Goal: Information Seeking & Learning: Learn about a topic

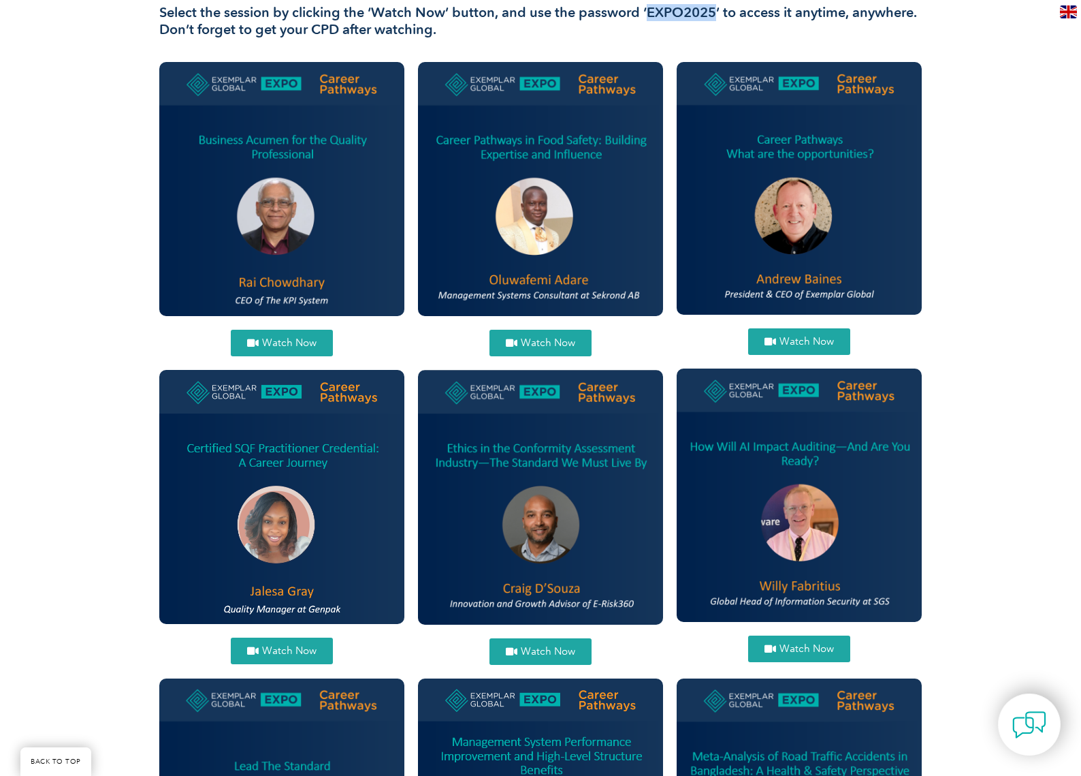
scroll to position [496, 0]
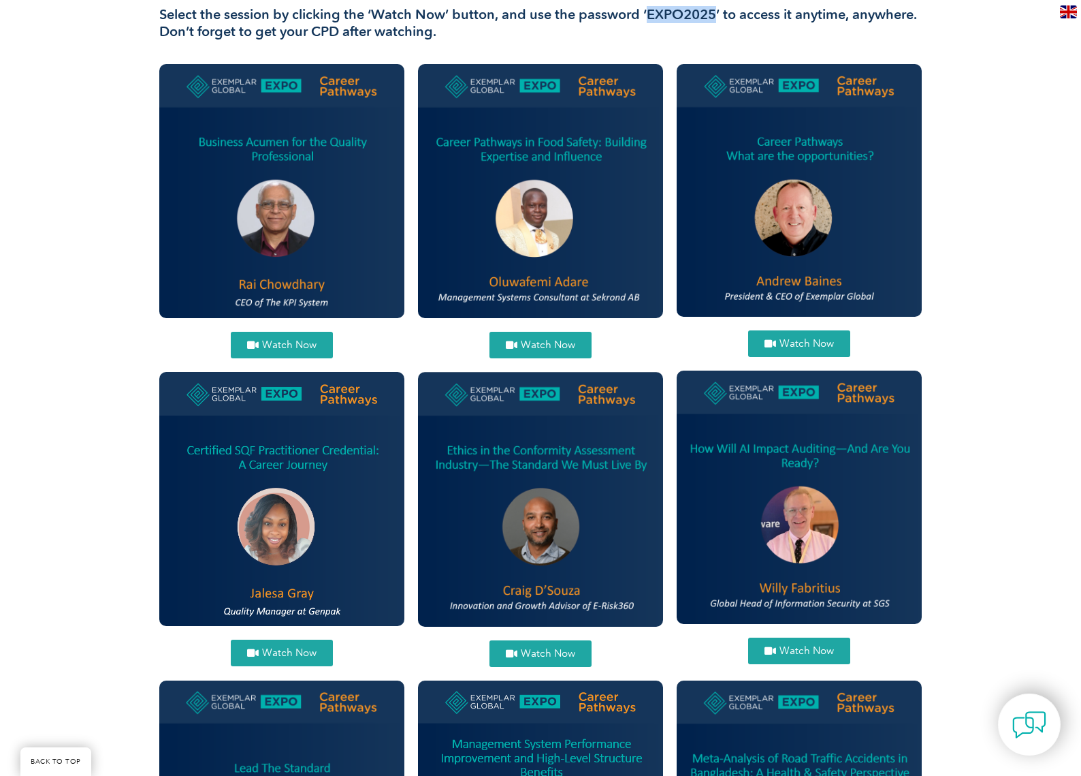
click at [291, 342] on span "Watch Now" at bounding box center [289, 345] width 54 height 10
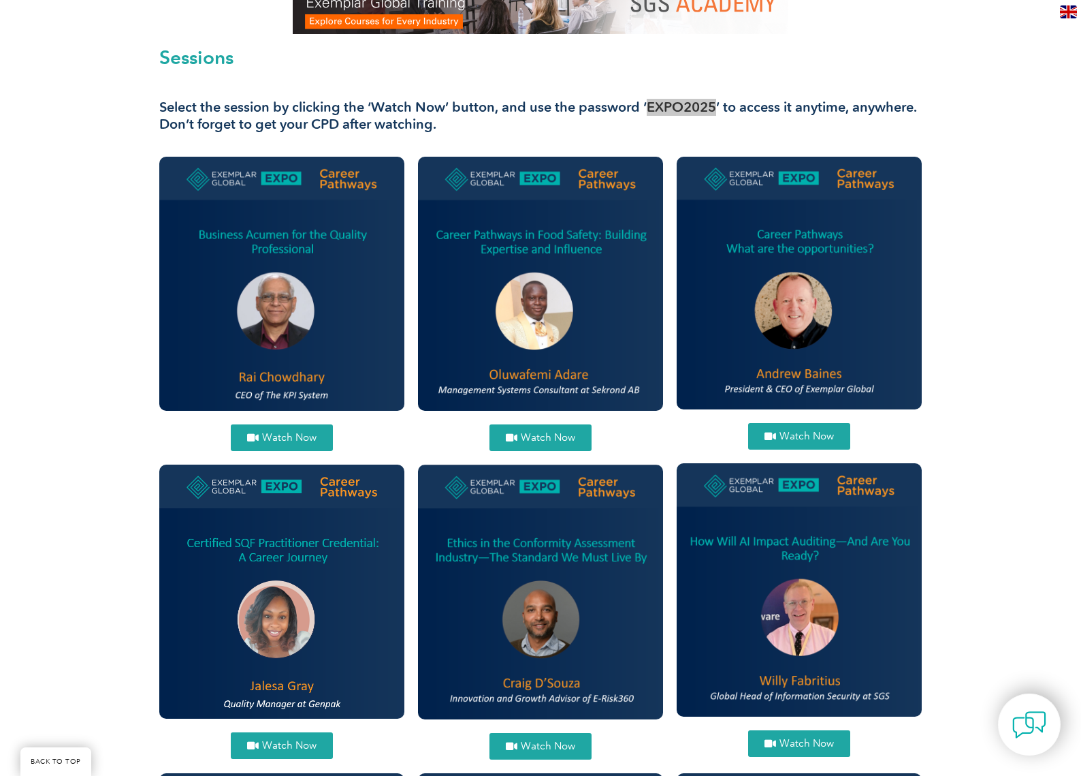
scroll to position [379, 0]
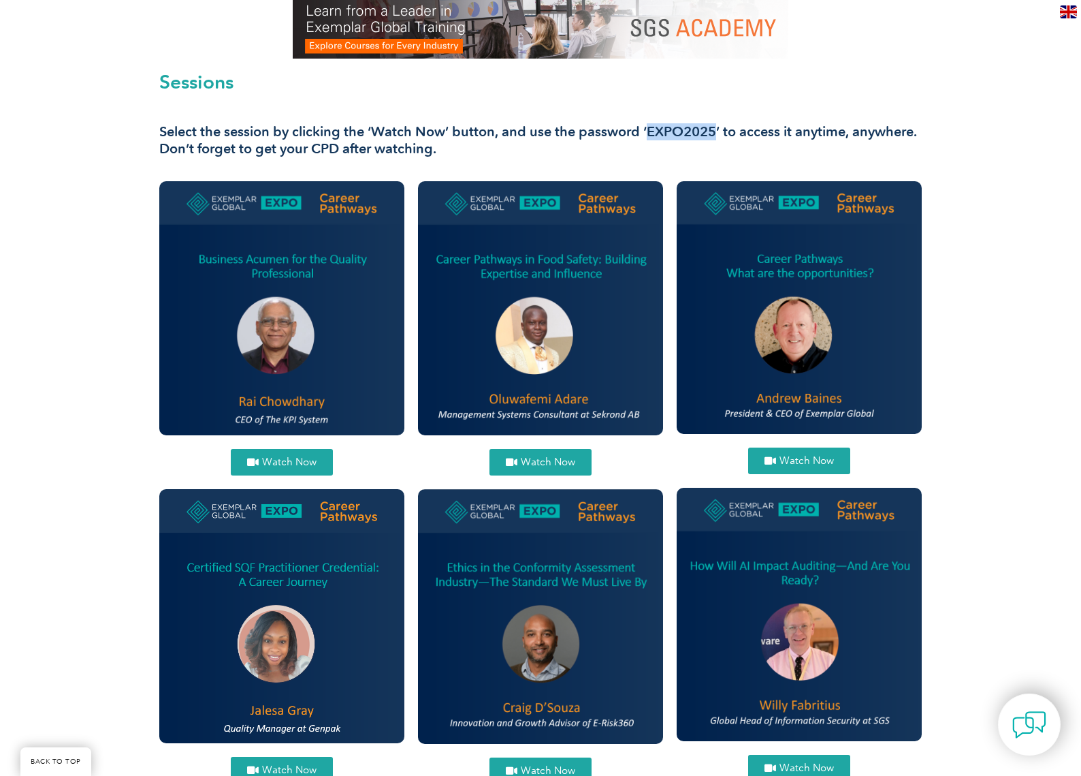
click at [574, 461] on span "Watch Now" at bounding box center [548, 462] width 54 height 10
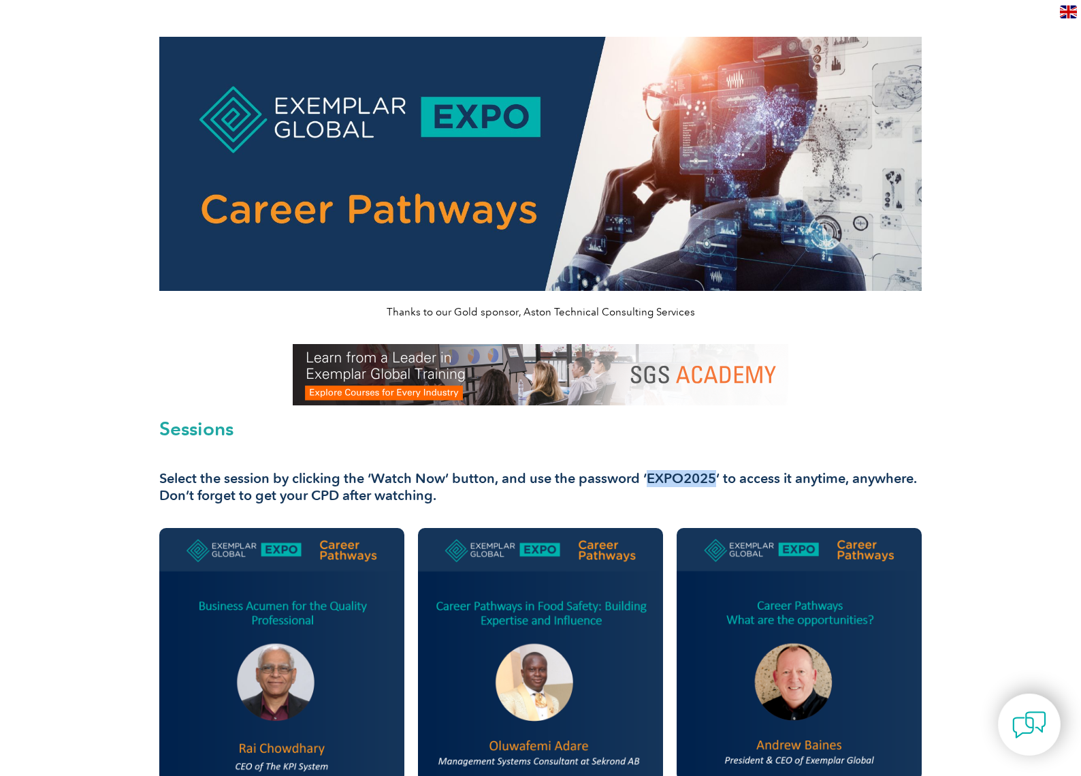
scroll to position [0, 0]
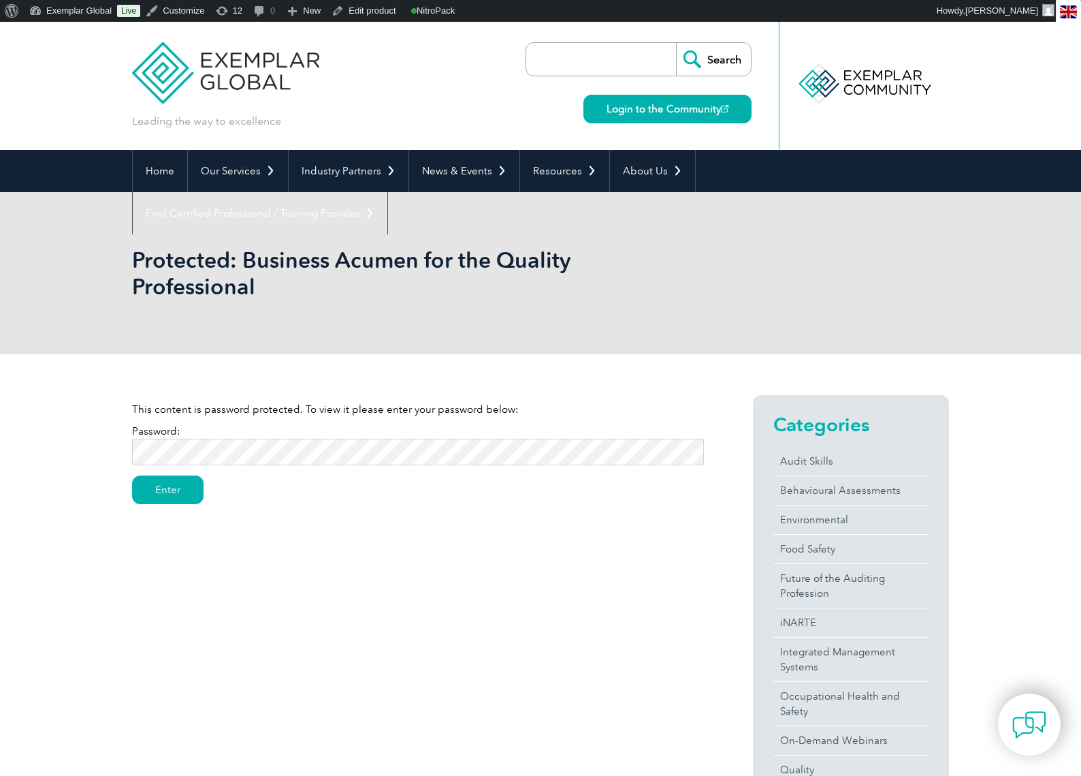
click at [132, 475] on input "Enter" at bounding box center [167, 489] width 71 height 29
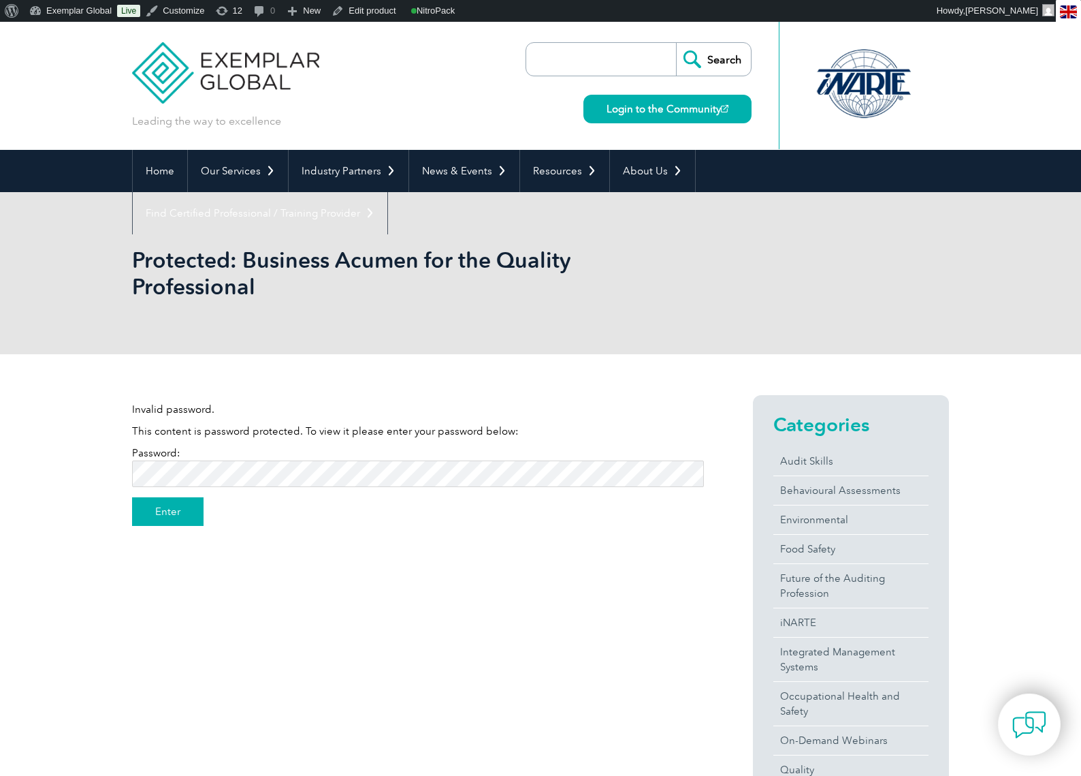
click at [172, 517] on input "Enter" at bounding box center [167, 511] width 71 height 29
click at [132, 497] on input "Enter" at bounding box center [167, 511] width 71 height 29
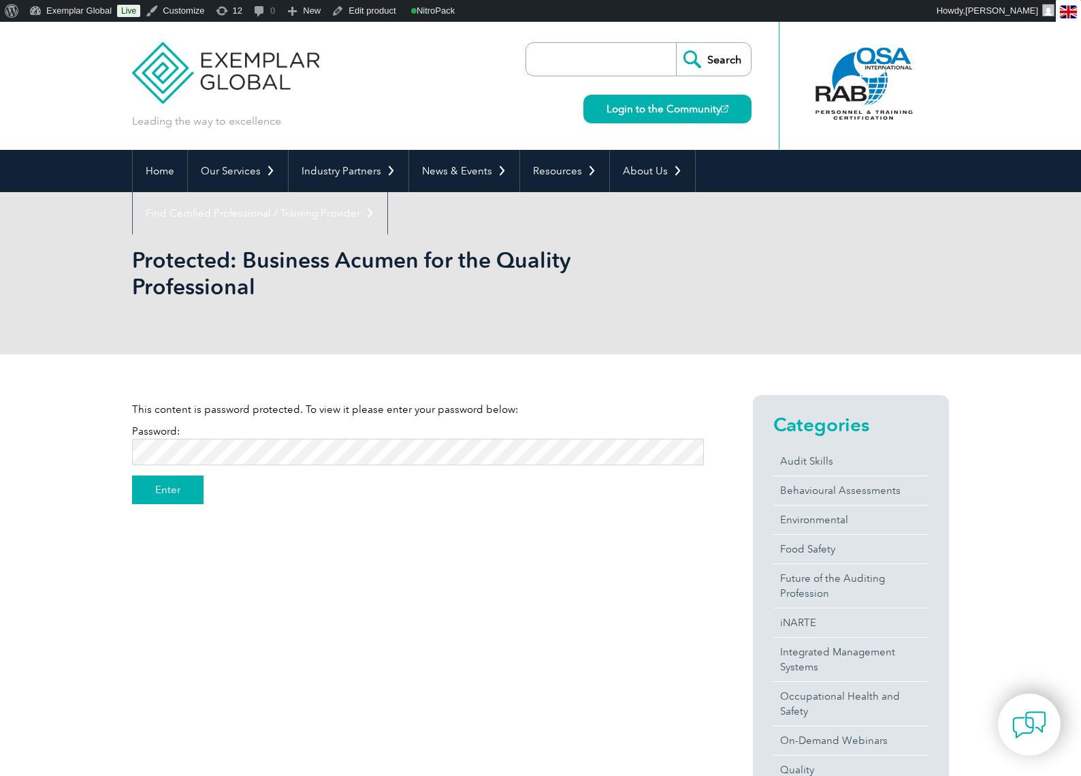
click at [165, 487] on input "Enter" at bounding box center [167, 489] width 71 height 29
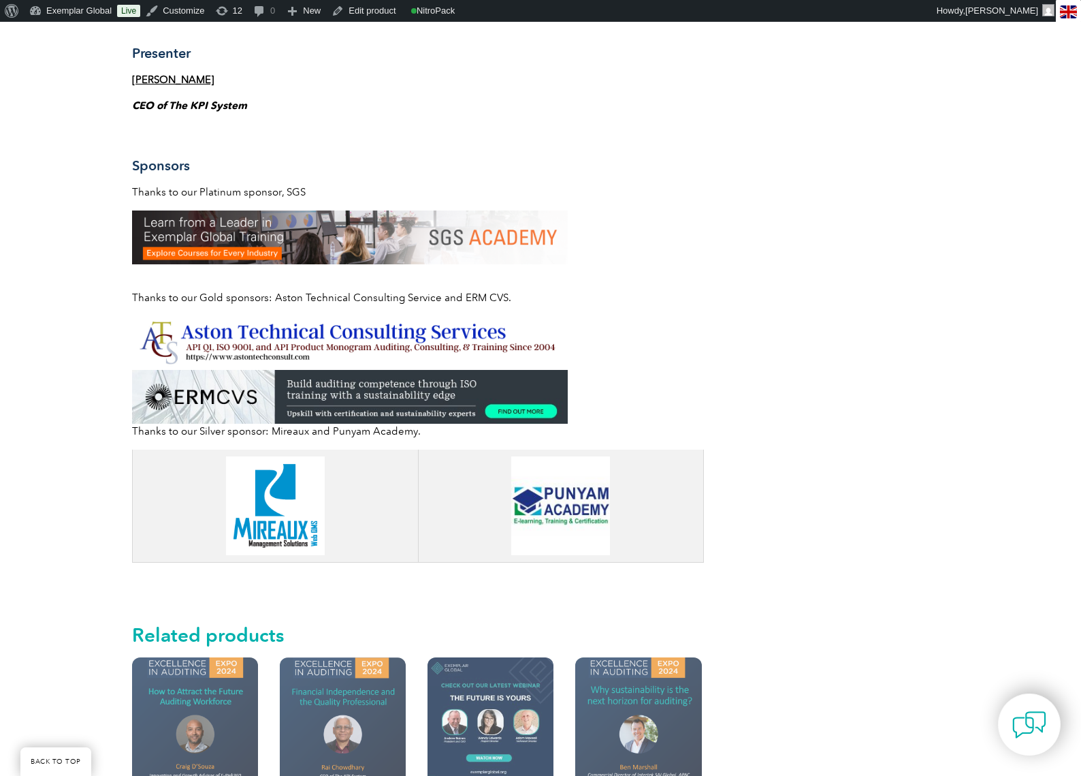
scroll to position [883, 0]
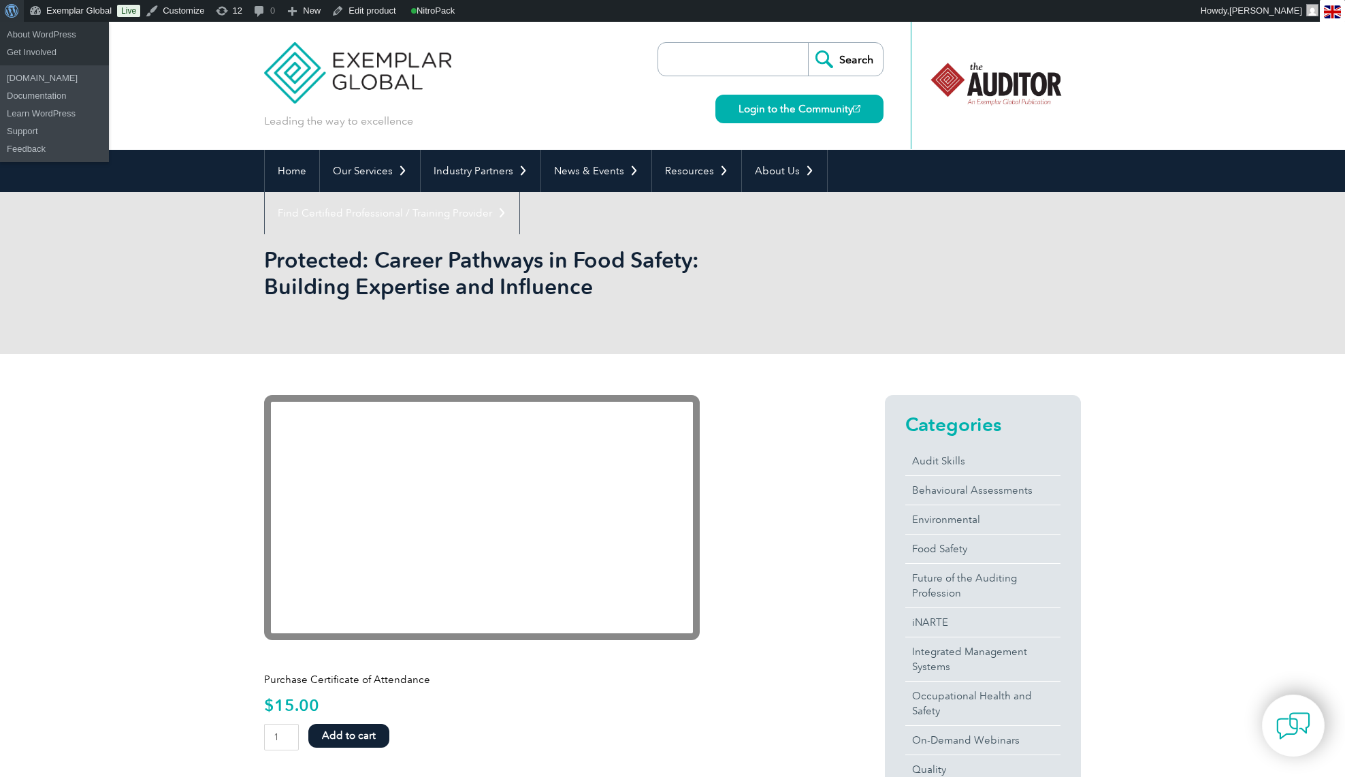
click at [11, 12] on span "Toolbar" at bounding box center [10, 9] width 10 height 19
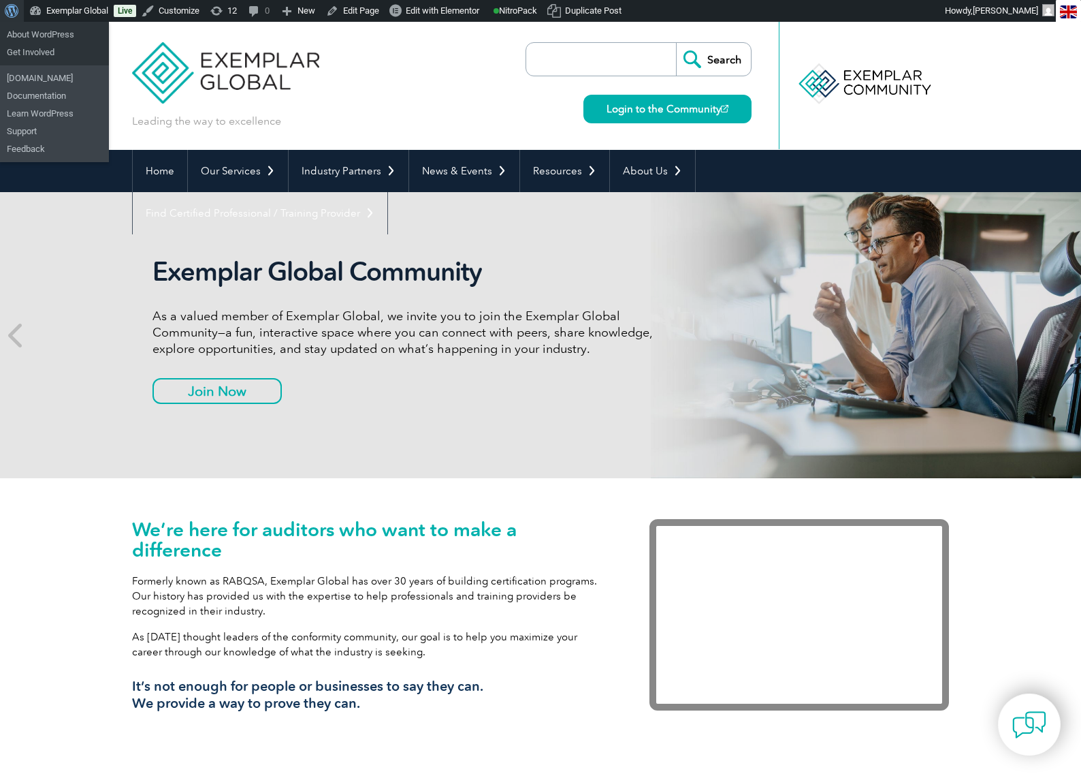
click at [15, 12] on span "Toolbar" at bounding box center [10, 9] width 10 height 19
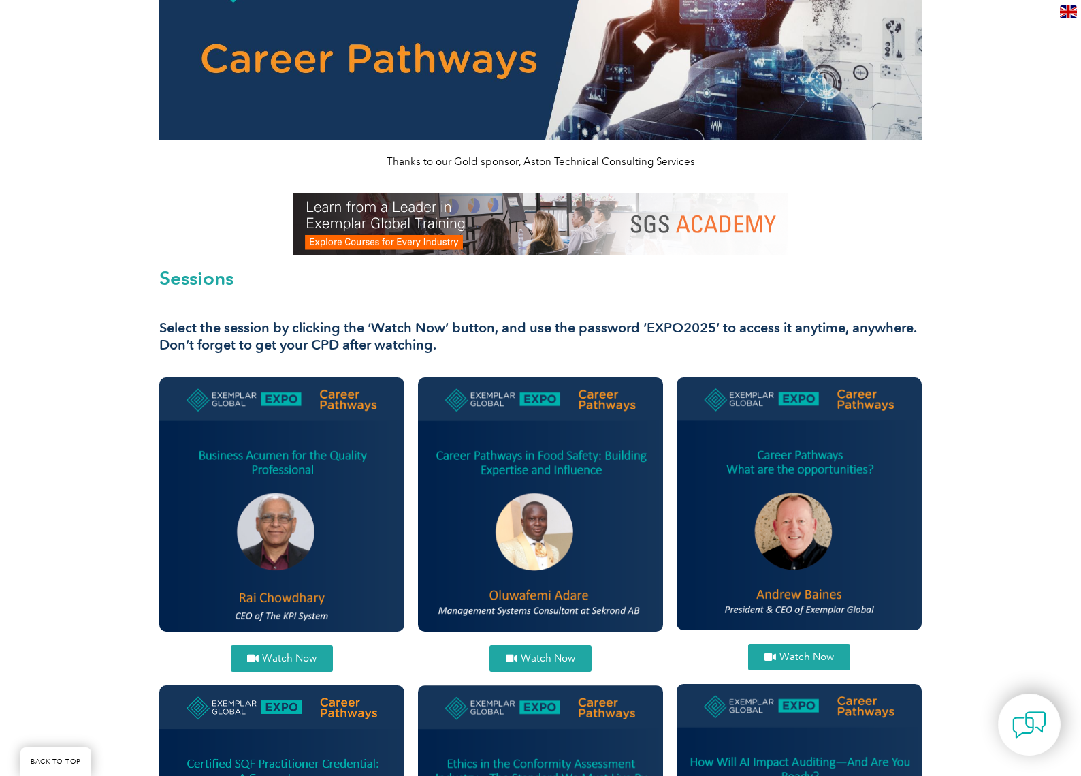
scroll to position [227, 0]
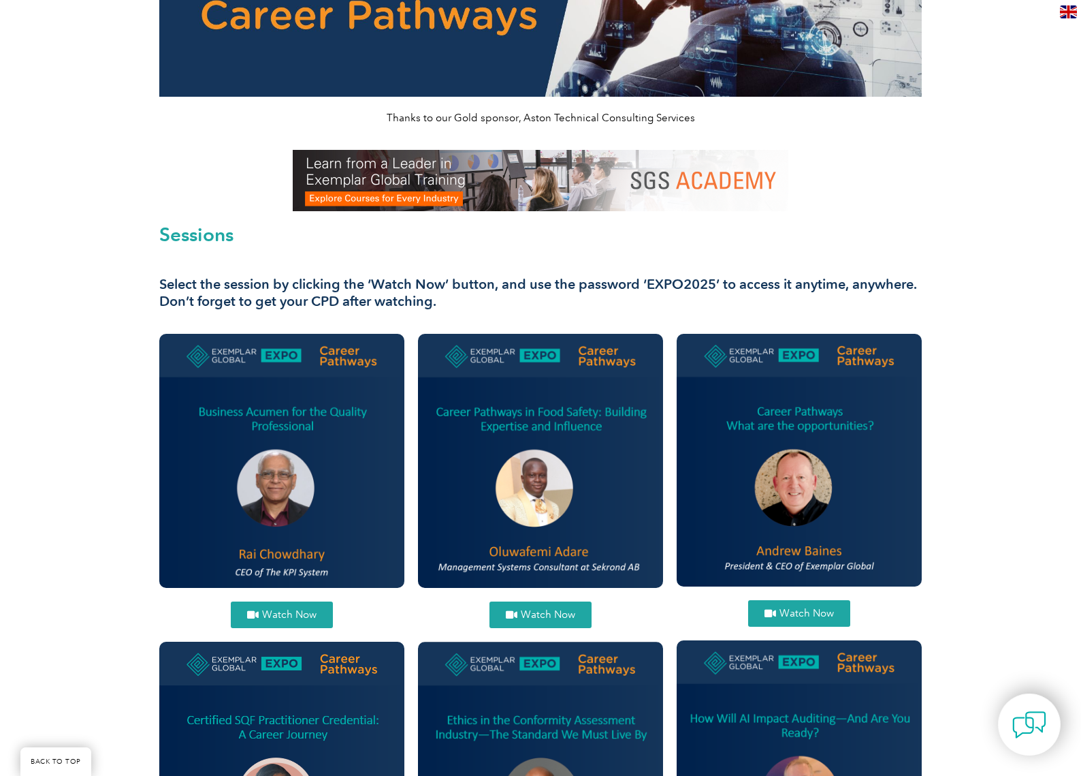
click at [541, 618] on span "Watch Now" at bounding box center [548, 614] width 54 height 10
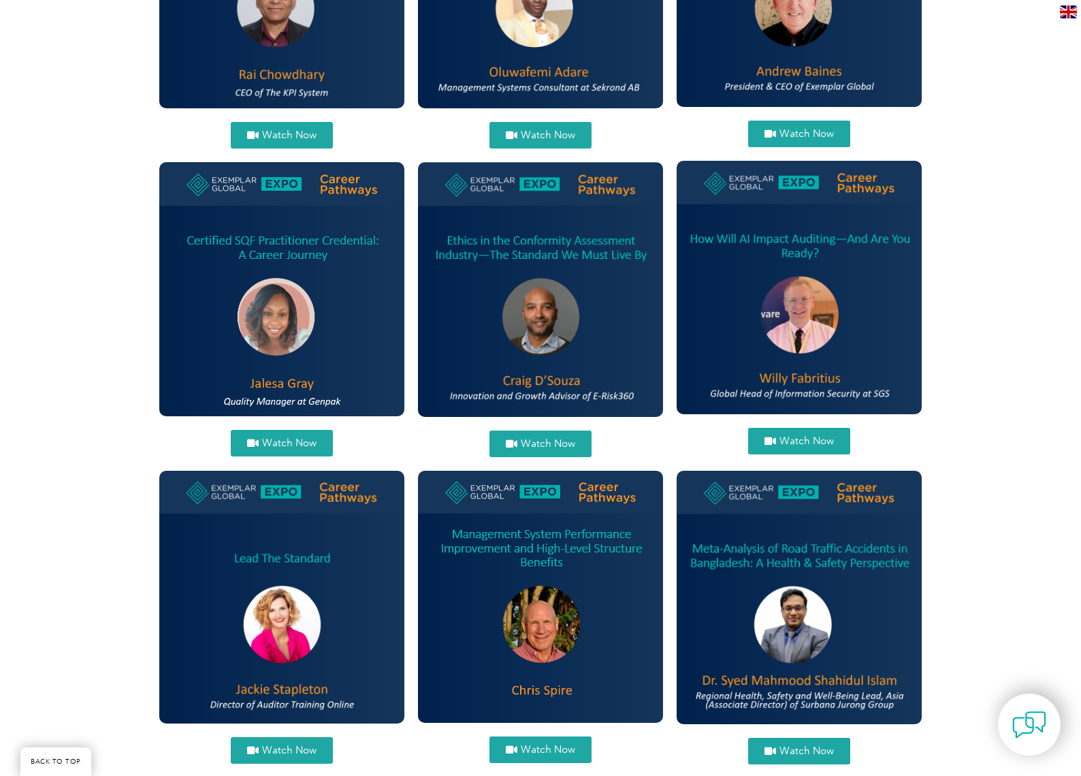
scroll to position [680, 0]
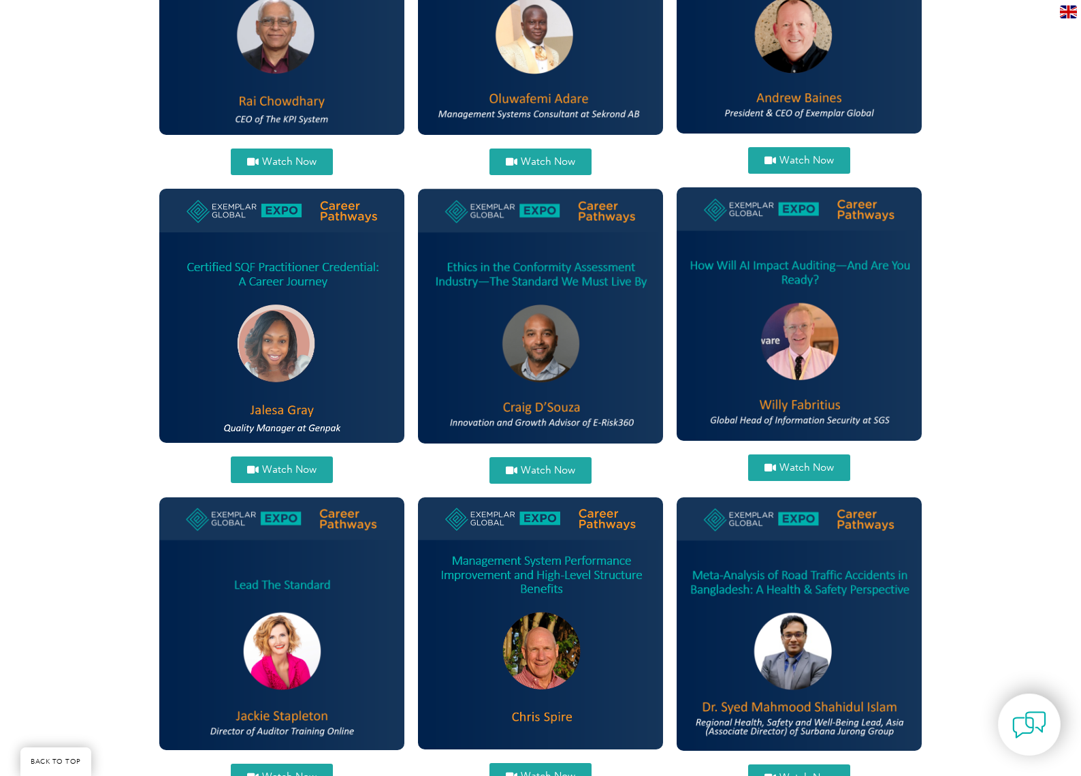
click at [801, 159] on span "Watch Now" at bounding box center [807, 160] width 54 height 10
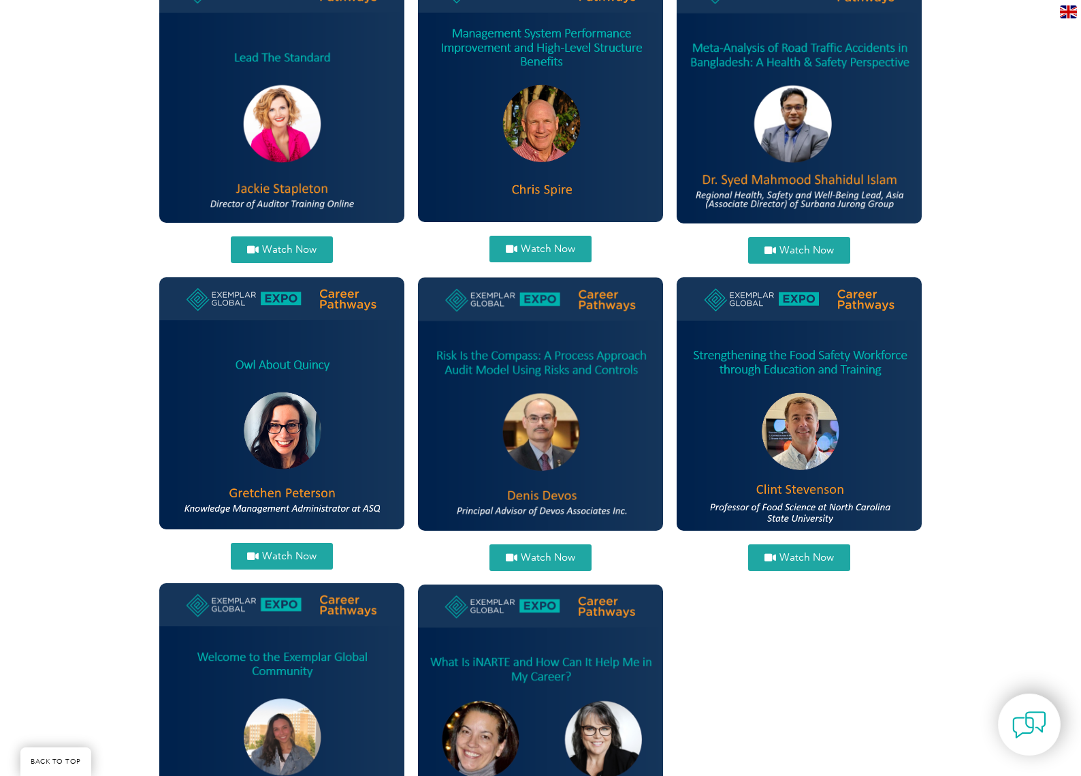
scroll to position [1211, 0]
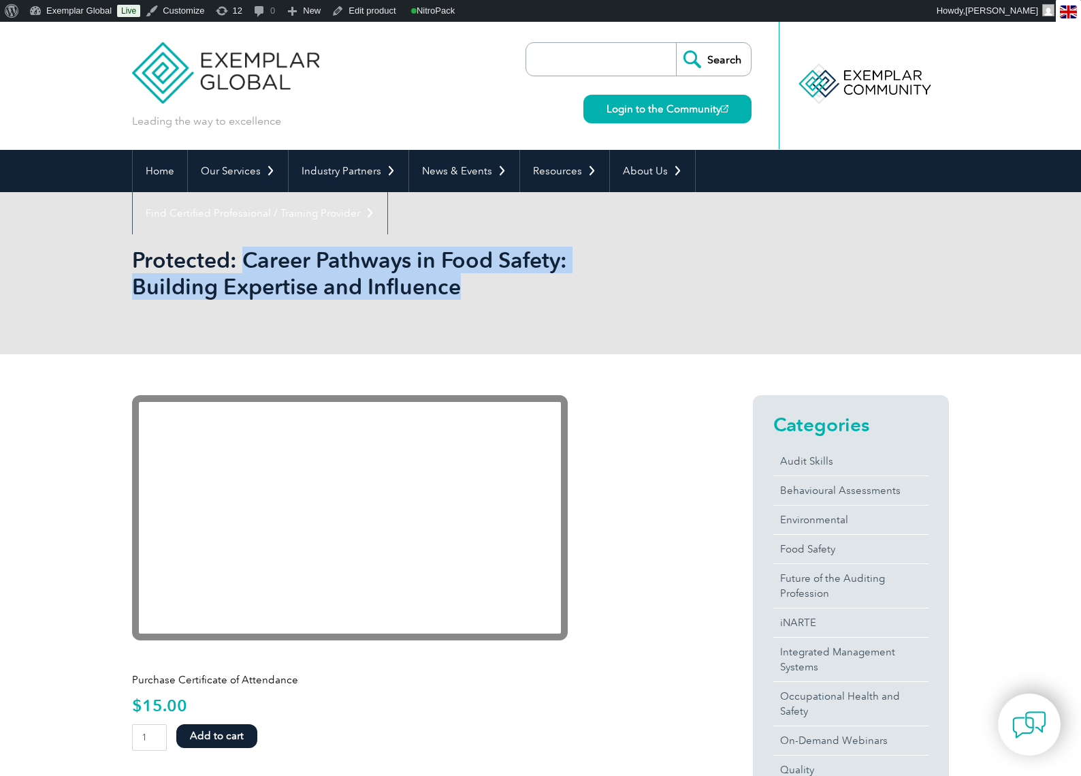
drag, startPoint x: 377, startPoint y: 289, endPoint x: 244, endPoint y: 260, distance: 136.0
click at [244, 260] on h1 "Protected: Career Pathways in Food Safety: Building Expertise and Influence" at bounding box center [393, 272] width 523 height 53
copy h1 "Career Pathways in Food Safety: Building Expertise and Influence"
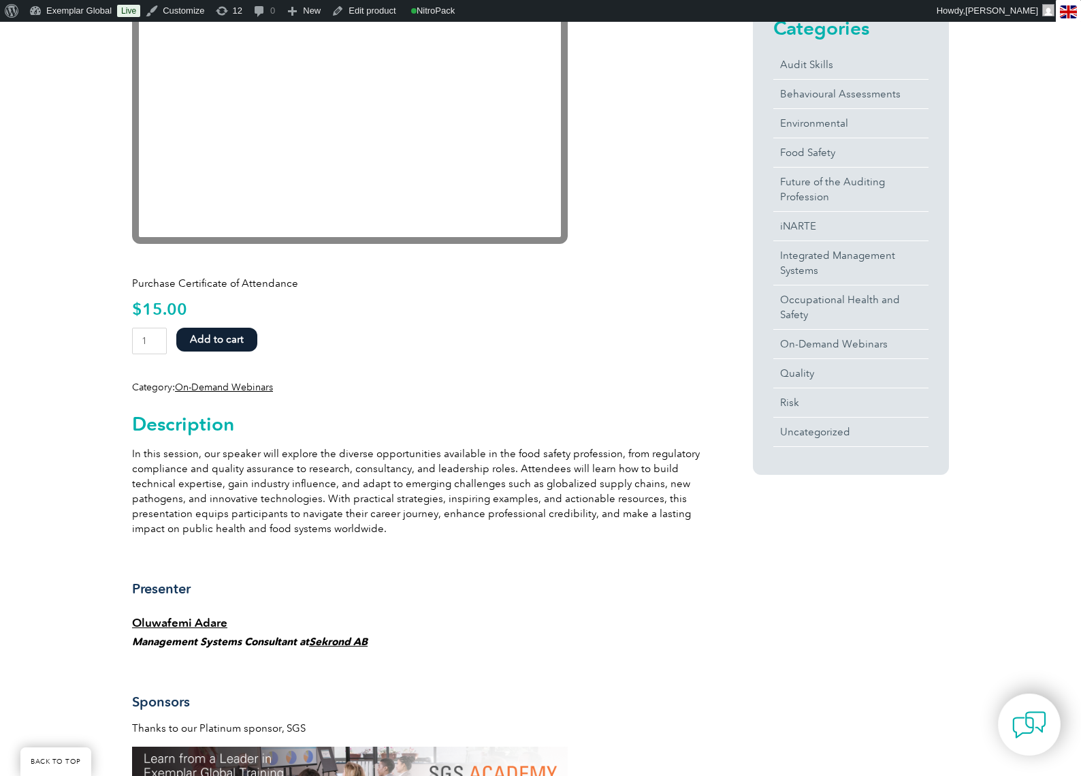
scroll to position [404, 0]
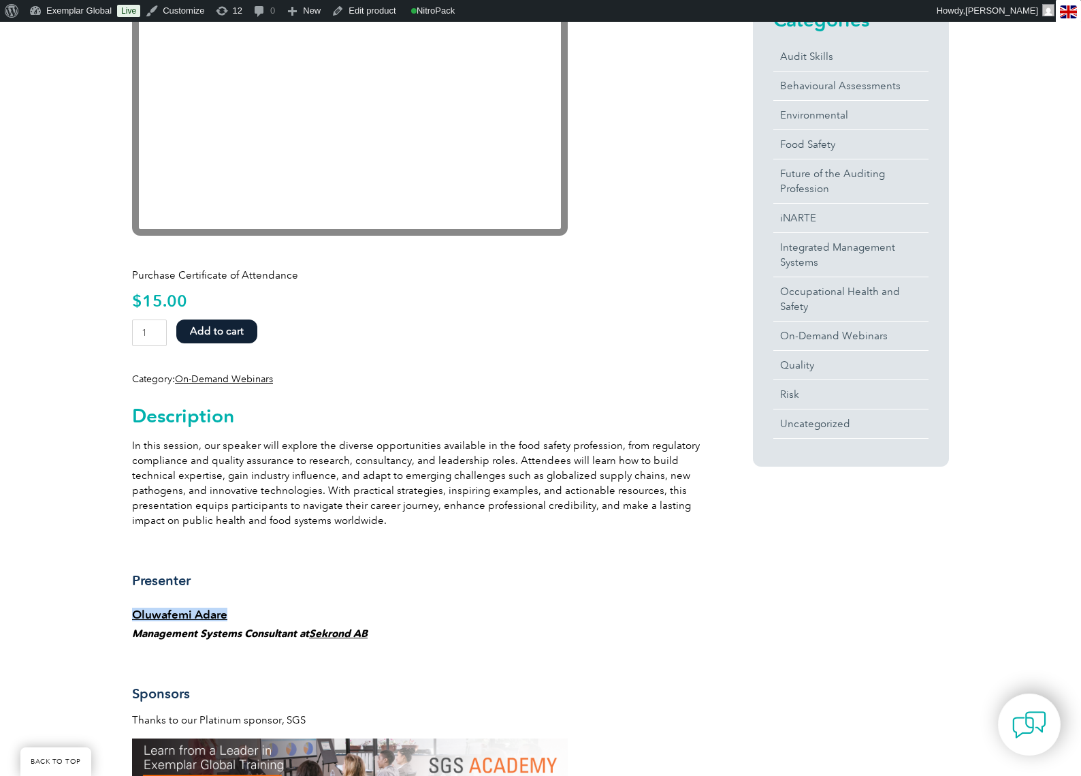
drag, startPoint x: 250, startPoint y: 611, endPoint x: 133, endPoint y: 613, distance: 117.1
click at [133, 613] on h4 "Oluwafemi Adare" at bounding box center [418, 614] width 572 height 14
copy link "Oluwafemi Adare"
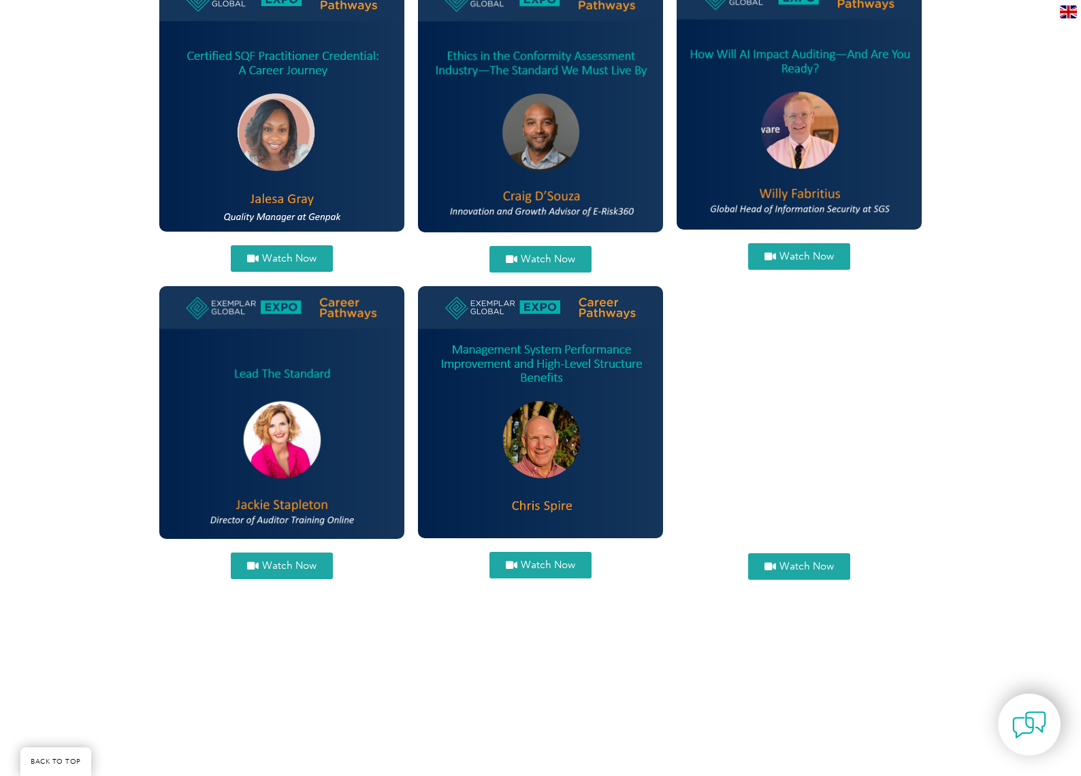
scroll to position [891, 0]
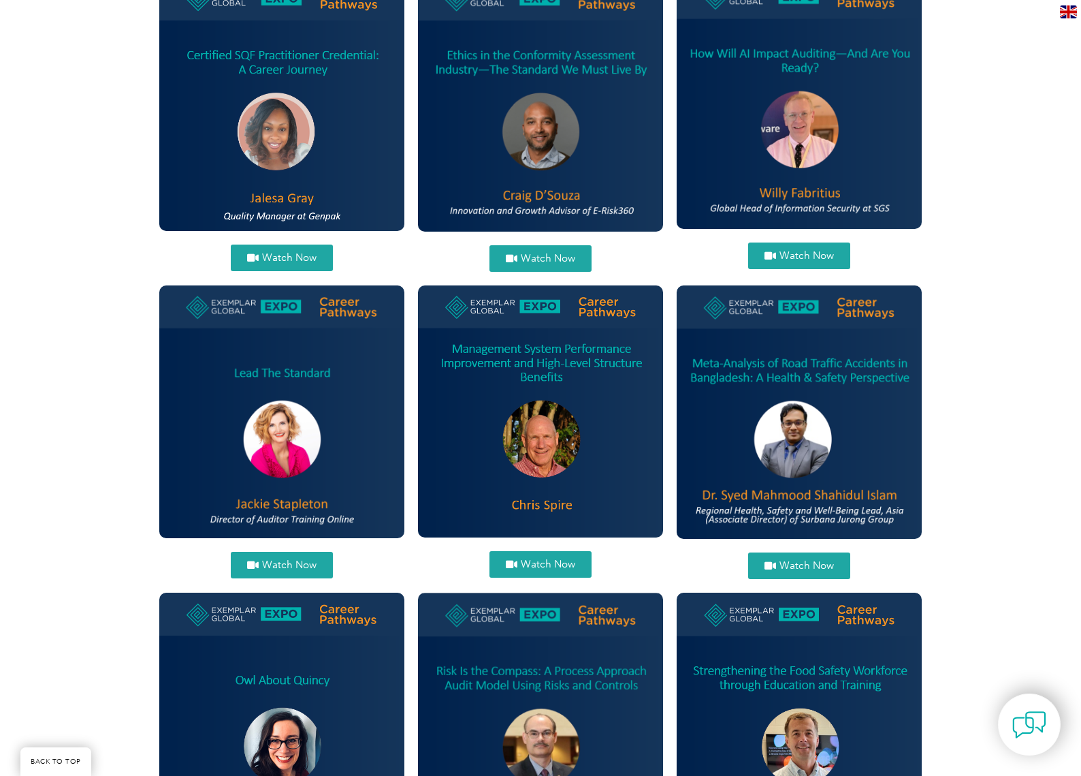
click at [799, 258] on span "Watch Now" at bounding box center [807, 256] width 54 height 10
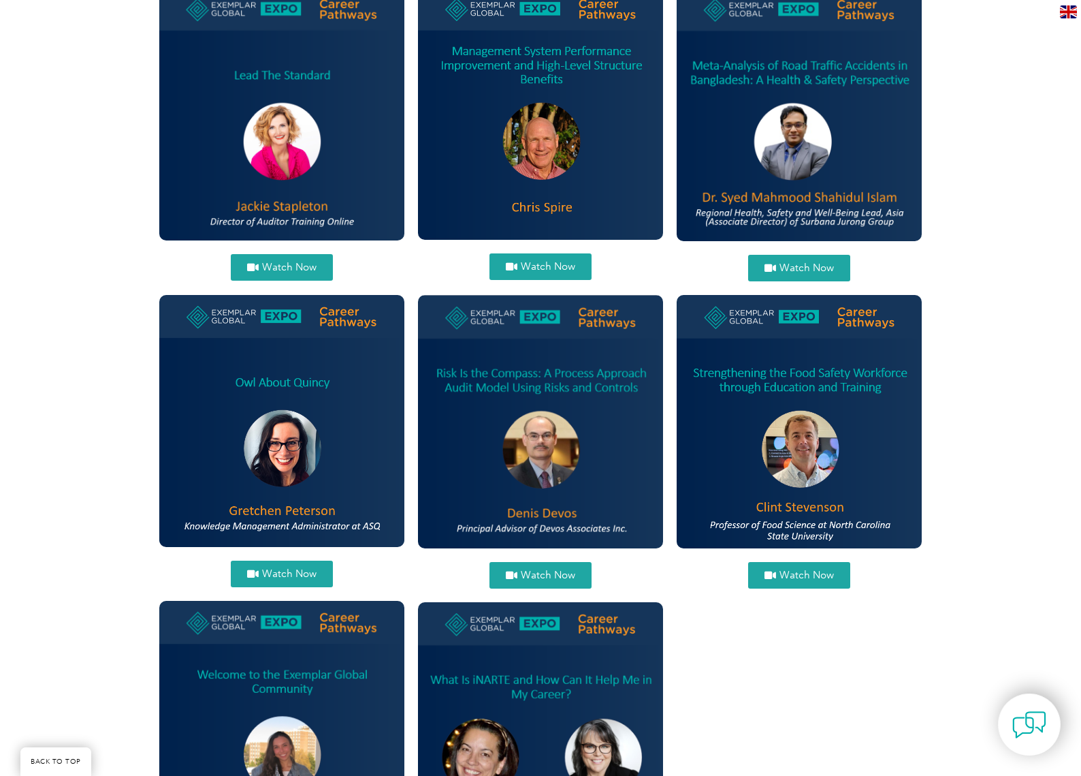
scroll to position [1146, 0]
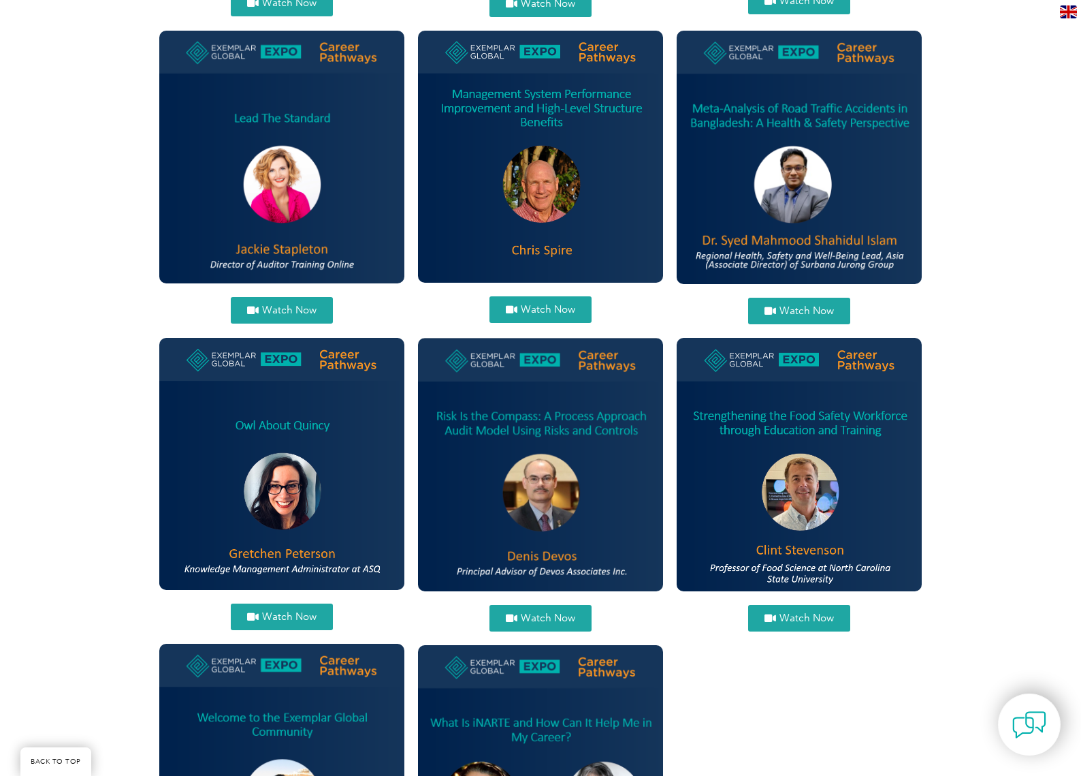
click at [559, 313] on span "Watch Now" at bounding box center [548, 309] width 54 height 10
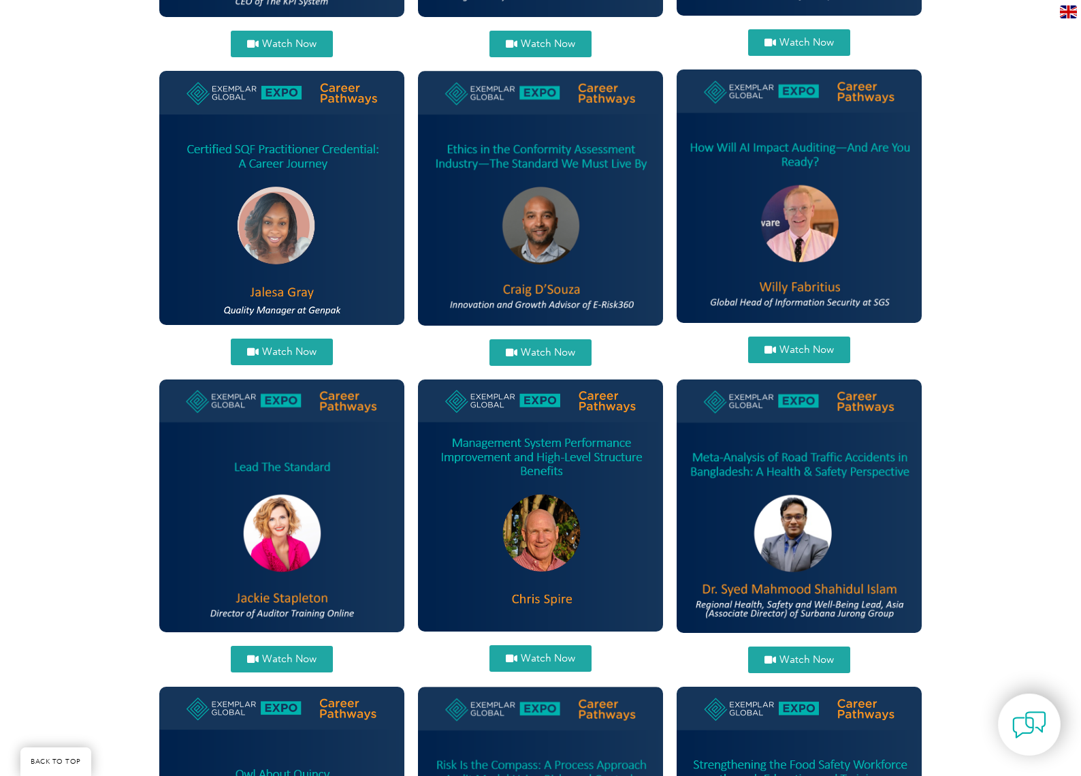
scroll to position [702, 0]
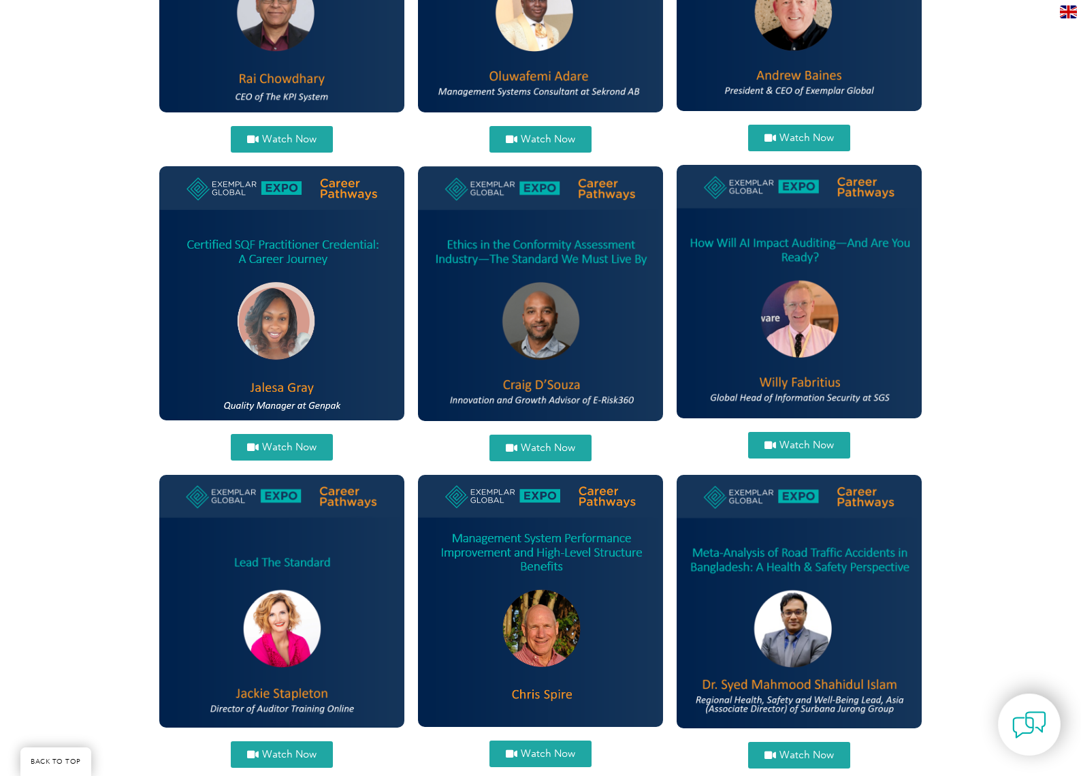
click at [282, 449] on span "Watch Now" at bounding box center [289, 447] width 54 height 10
click at [547, 451] on span "Watch Now" at bounding box center [548, 448] width 54 height 10
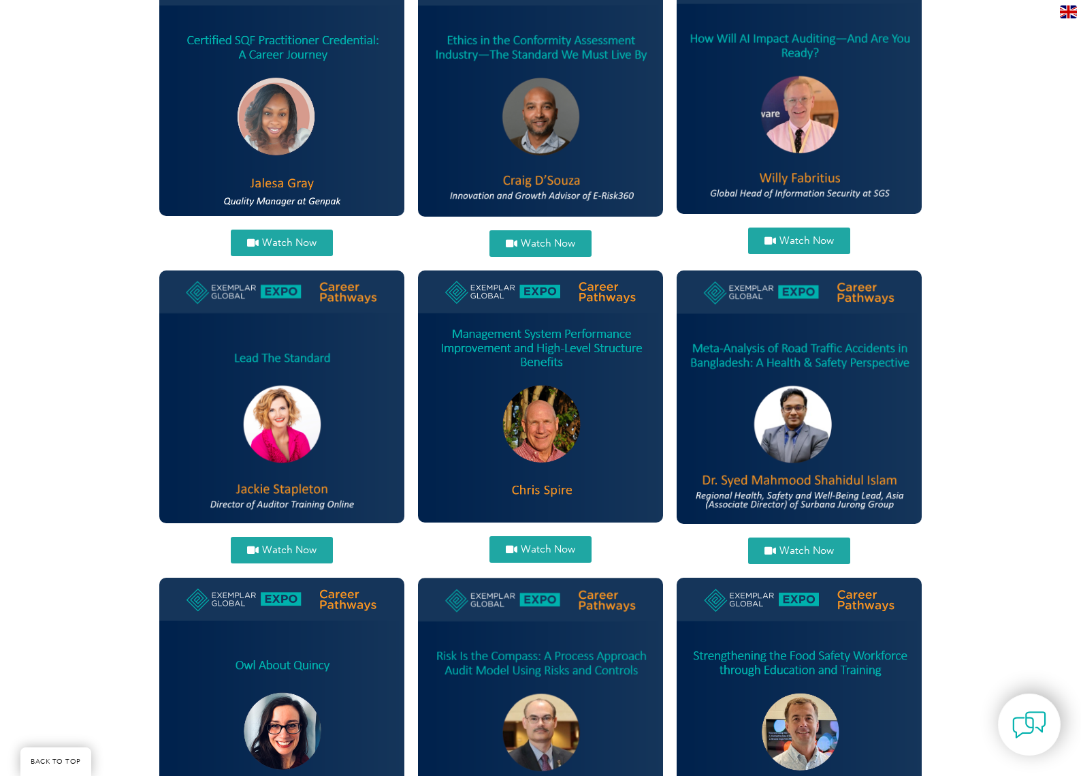
scroll to position [950, 0]
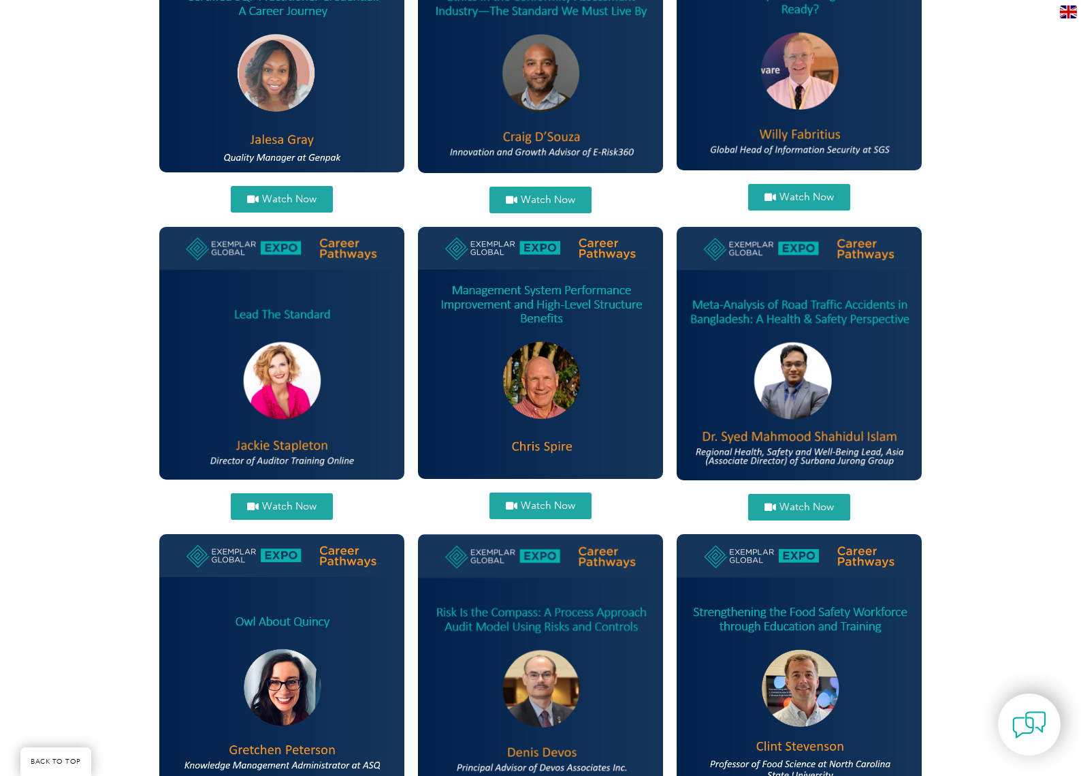
click at [797, 195] on span "Watch Now" at bounding box center [807, 197] width 54 height 10
click at [280, 509] on span "Watch Now" at bounding box center [289, 506] width 54 height 10
click at [554, 498] on link "Watch Now" at bounding box center [541, 505] width 102 height 27
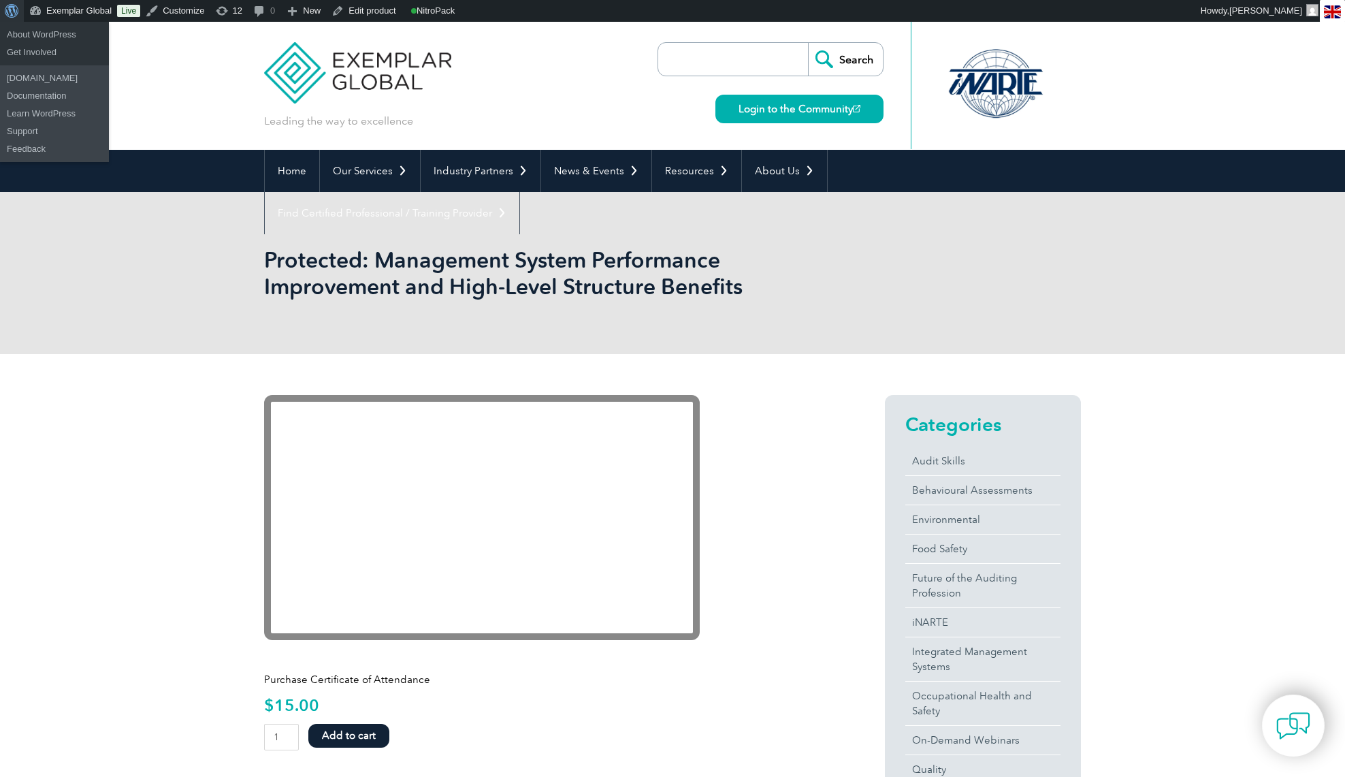
click at [12, 14] on span "Toolbar" at bounding box center [10, 9] width 10 height 19
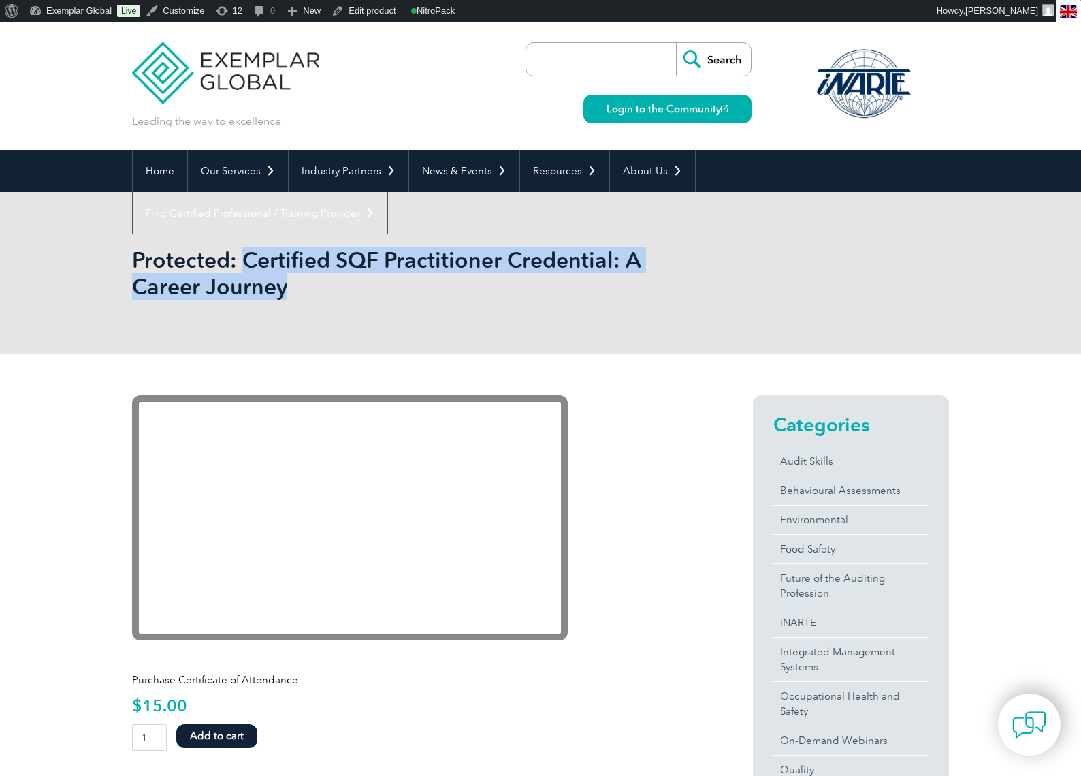
drag, startPoint x: 315, startPoint y: 292, endPoint x: 243, endPoint y: 259, distance: 79.5
click at [243, 259] on h1 "Protected: Certified SQF Practitioner Credential: A Career Journey" at bounding box center [393, 272] width 523 height 53
copy h1 "Certified SQF Practitioner Credential: A Career Journey"
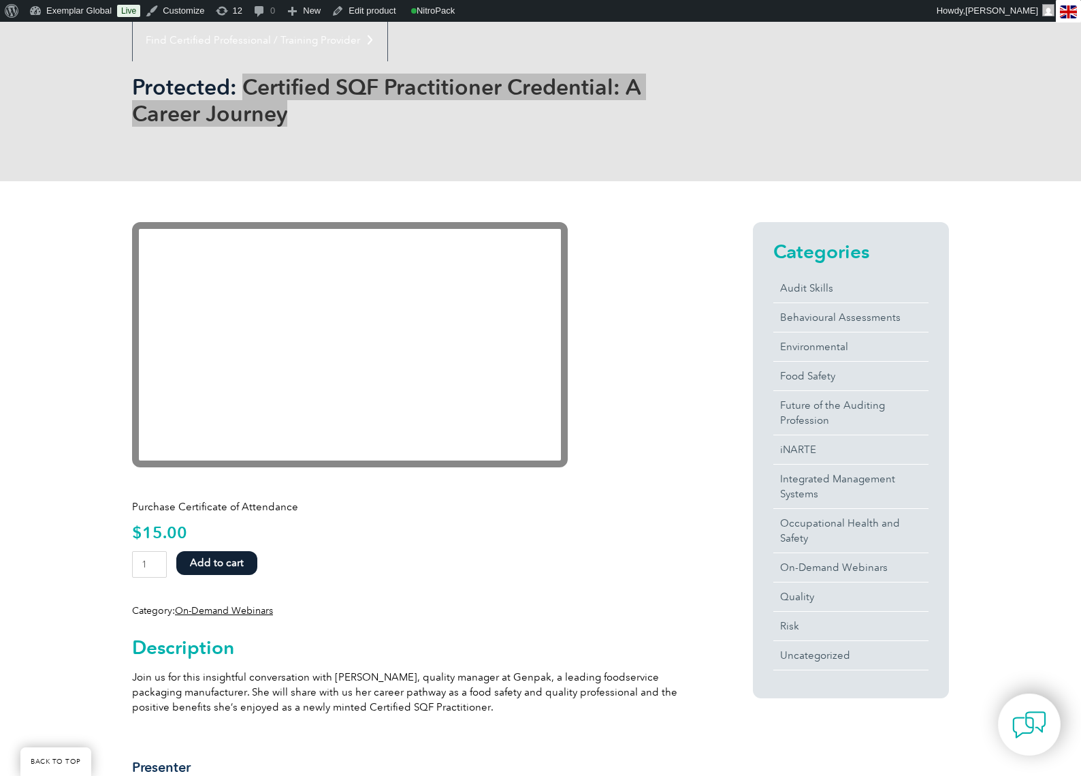
scroll to position [294, 0]
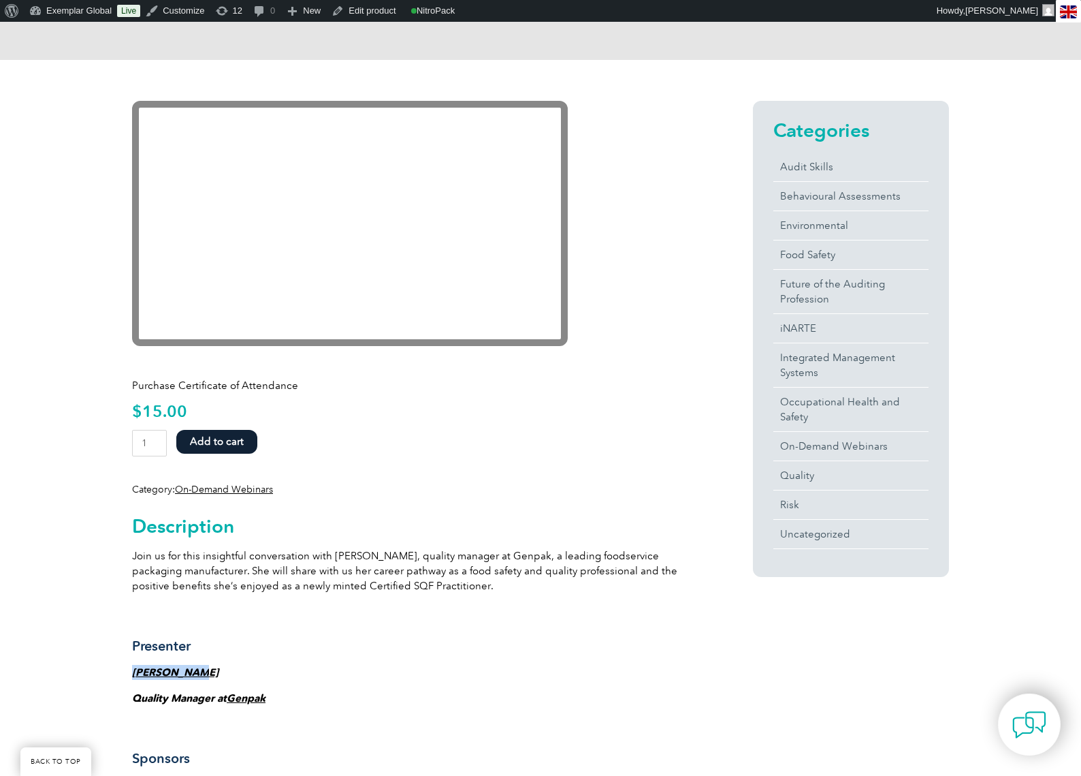
drag, startPoint x: 210, startPoint y: 673, endPoint x: 134, endPoint y: 678, distance: 76.4
click at [134, 678] on p "Jalesa Gray" at bounding box center [418, 672] width 572 height 15
copy strong "Jalesa Gray"
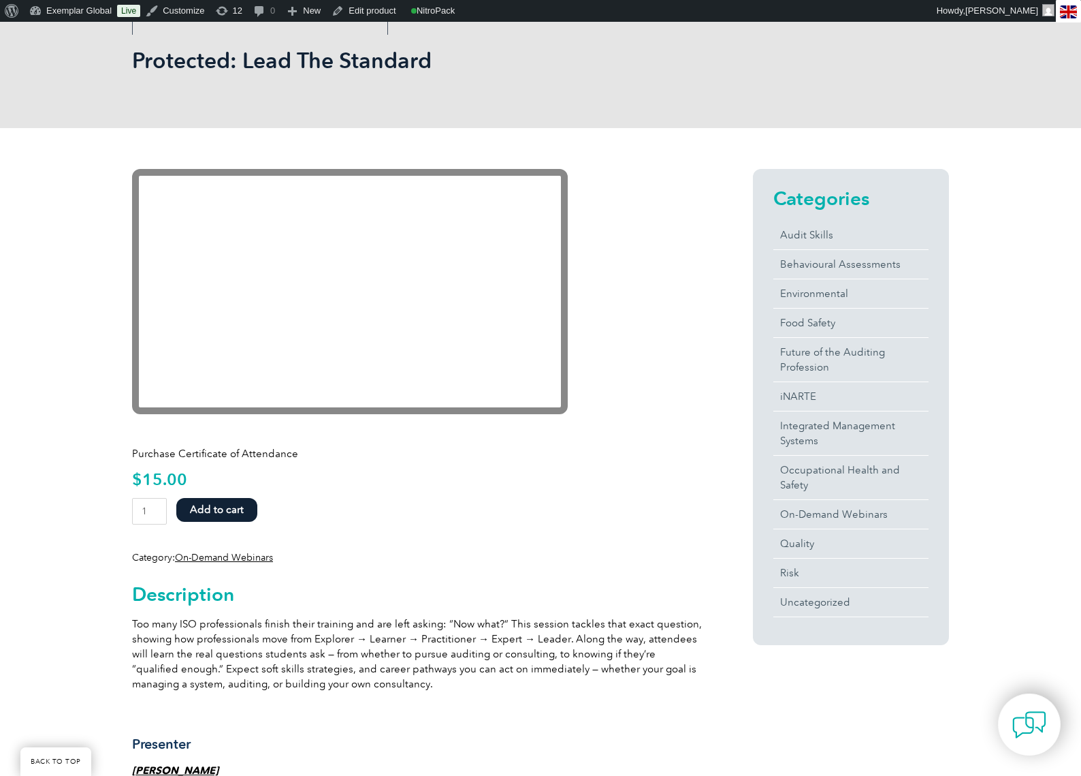
scroll to position [200, 0]
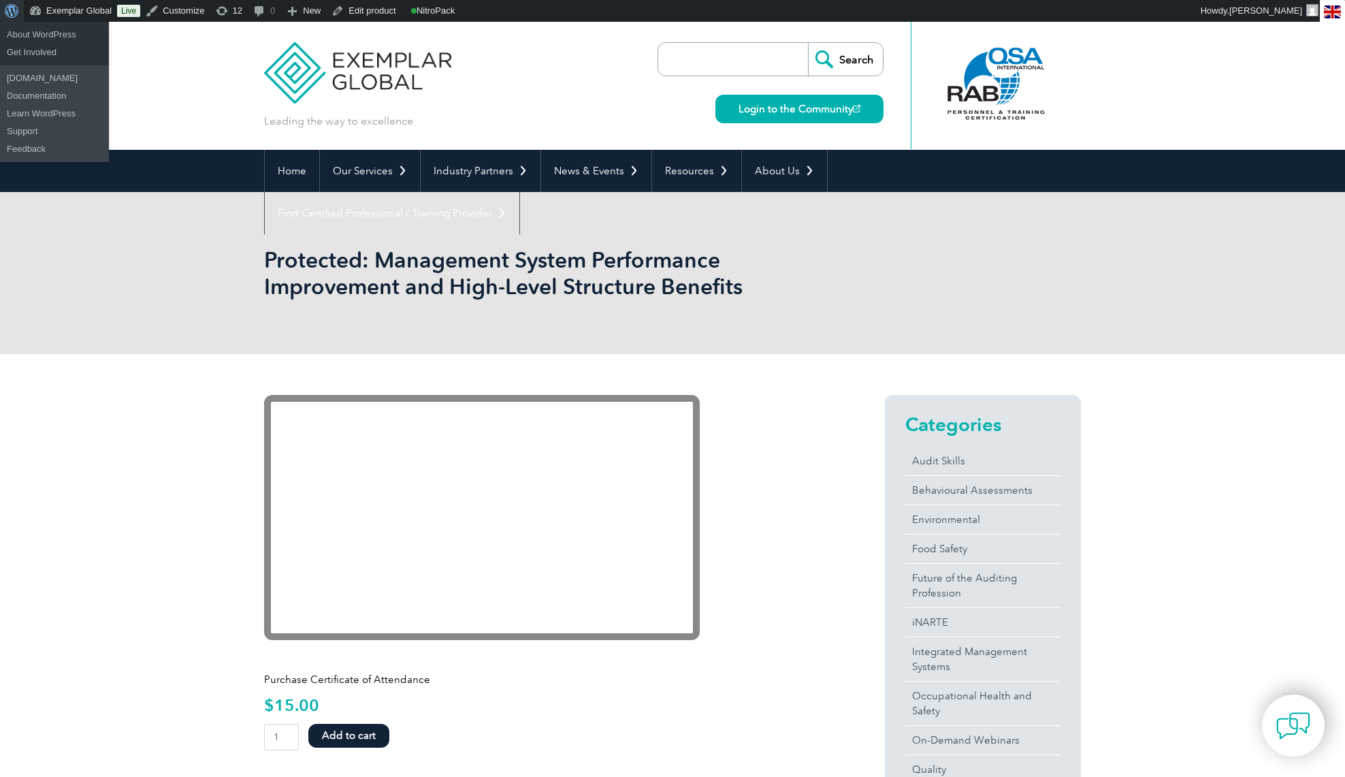
click at [9, 10] on span "Toolbar" at bounding box center [10, 9] width 10 height 19
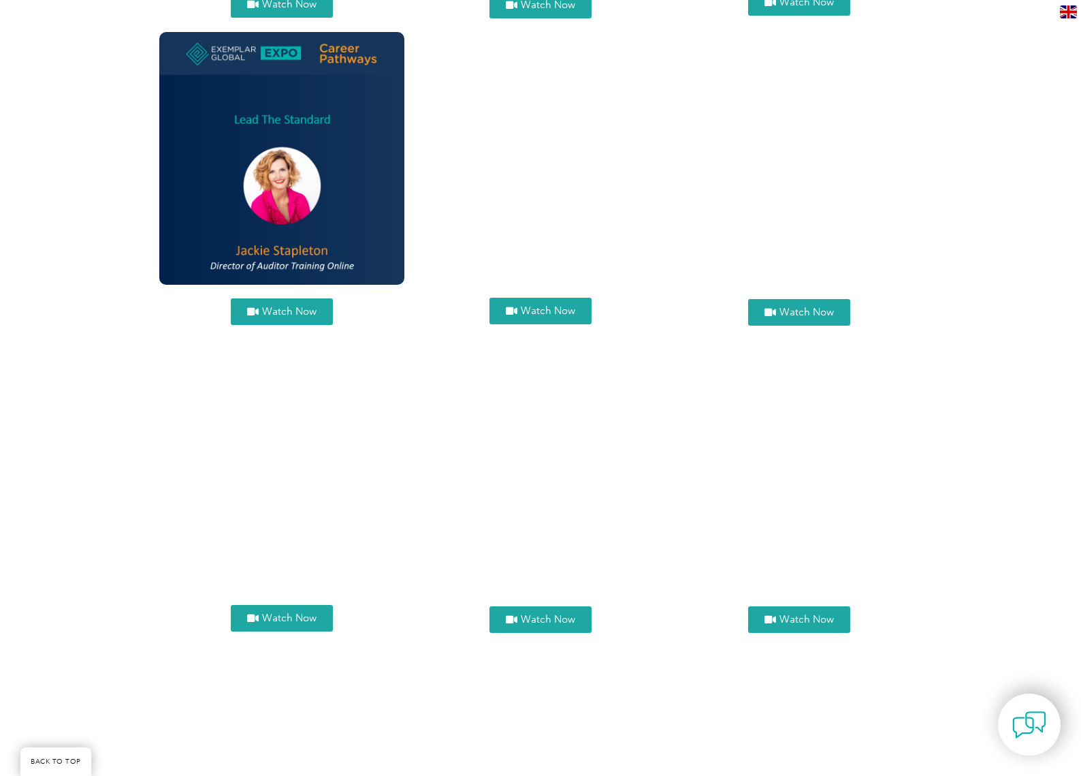
scroll to position [1191, 0]
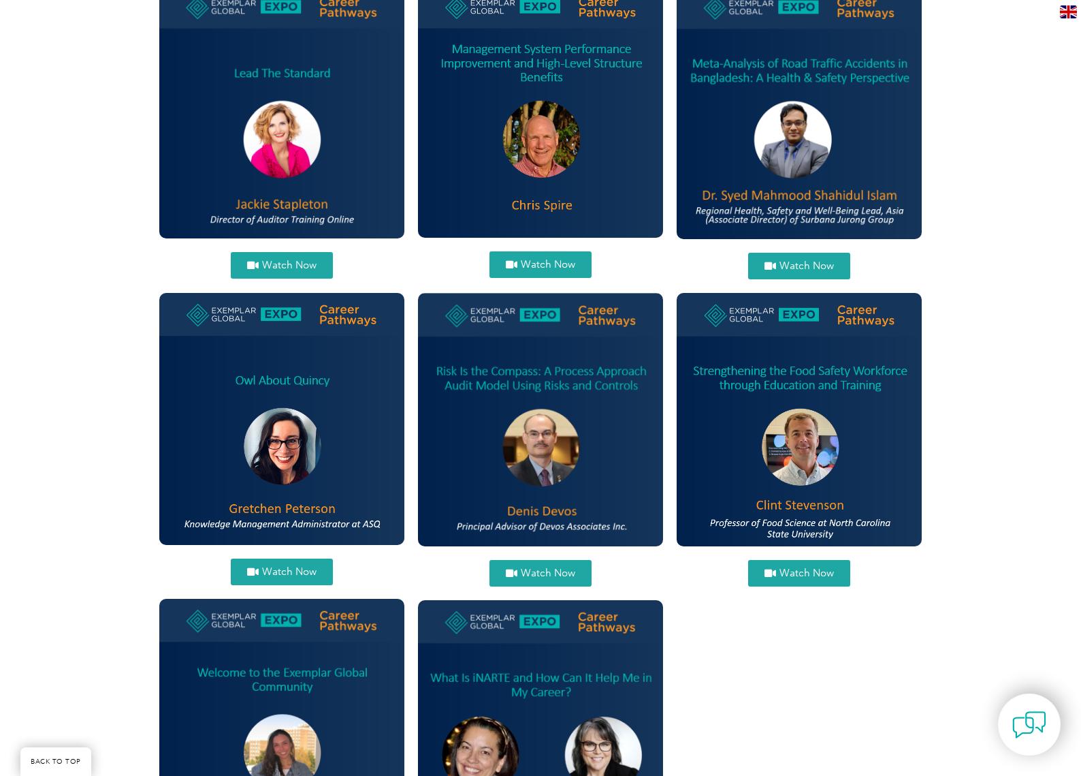
click at [536, 265] on span "Watch Now" at bounding box center [548, 264] width 54 height 10
click at [816, 262] on span "Watch Now" at bounding box center [807, 266] width 54 height 10
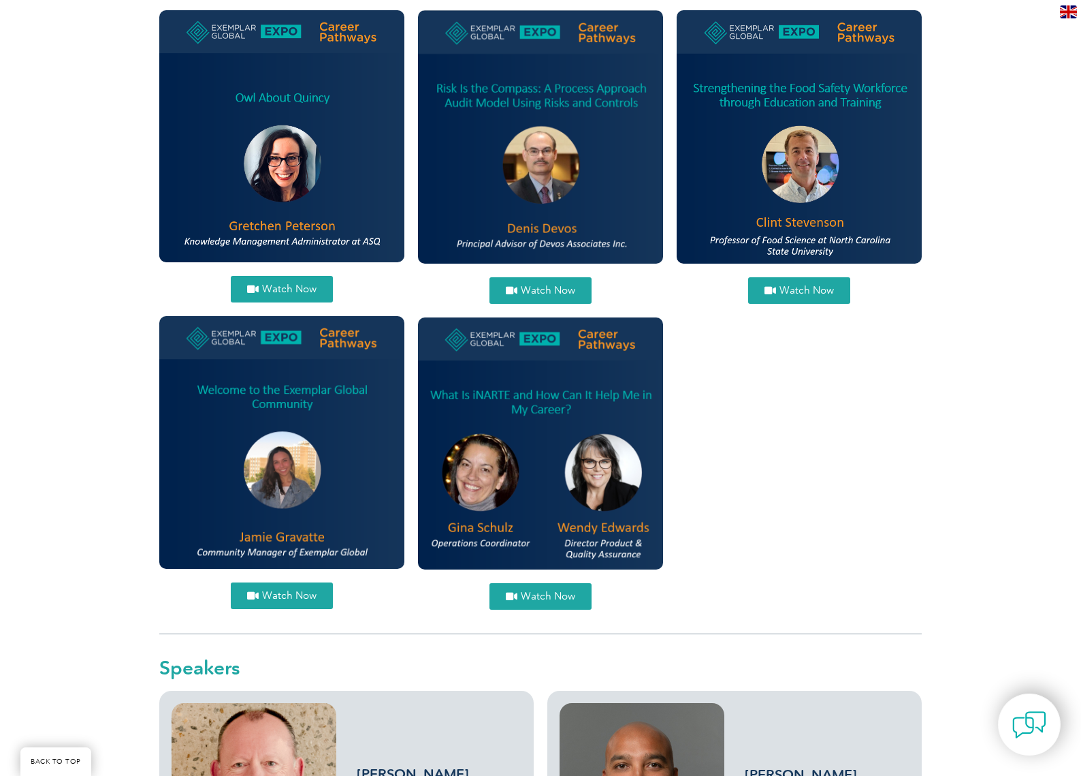
scroll to position [1475, 0]
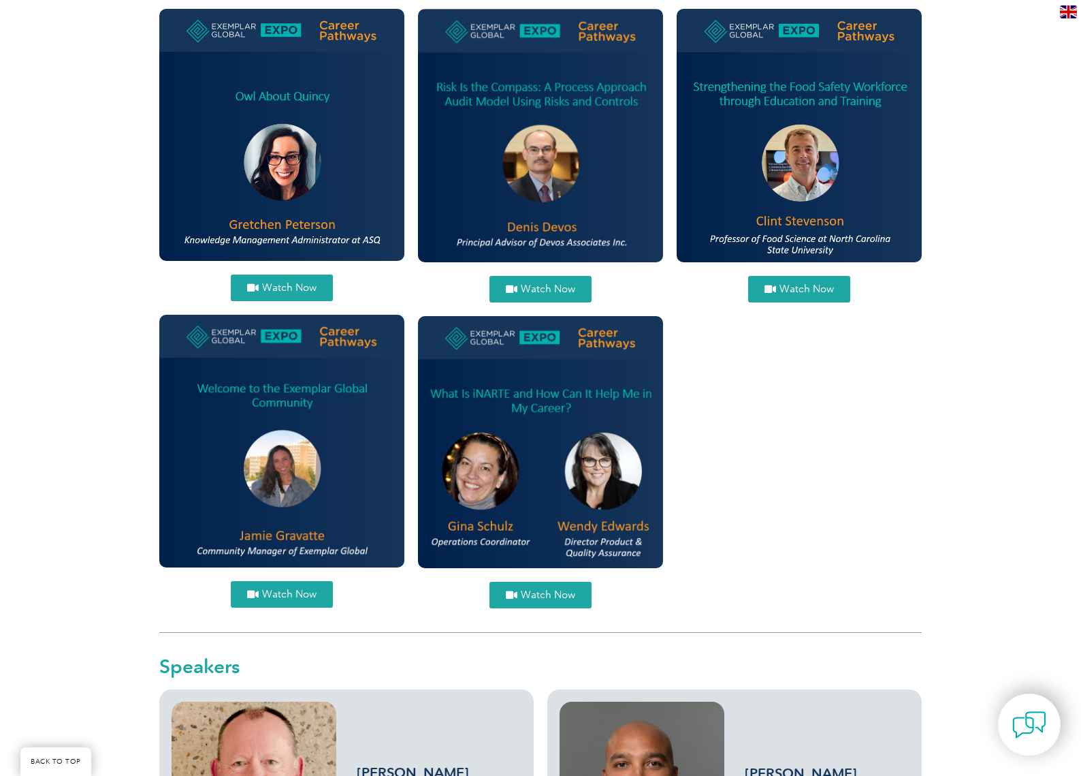
click at [302, 287] on span "Watch Now" at bounding box center [289, 288] width 54 height 10
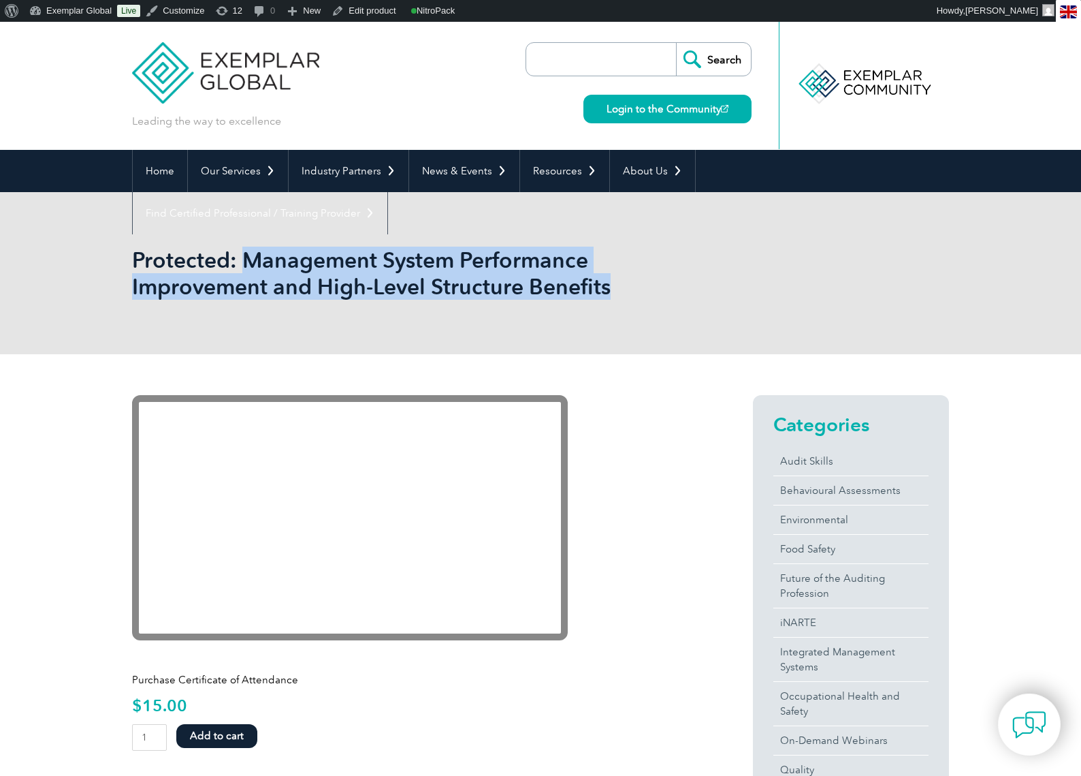
drag, startPoint x: 244, startPoint y: 262, endPoint x: 622, endPoint y: 304, distance: 379.5
click at [622, 304] on div "Protected: Management System Performance Improvement and High-Level Structure B…" at bounding box center [540, 273] width 817 height 162
copy h1 "Management System Performance Improvement and High-Level Structure Benefits"
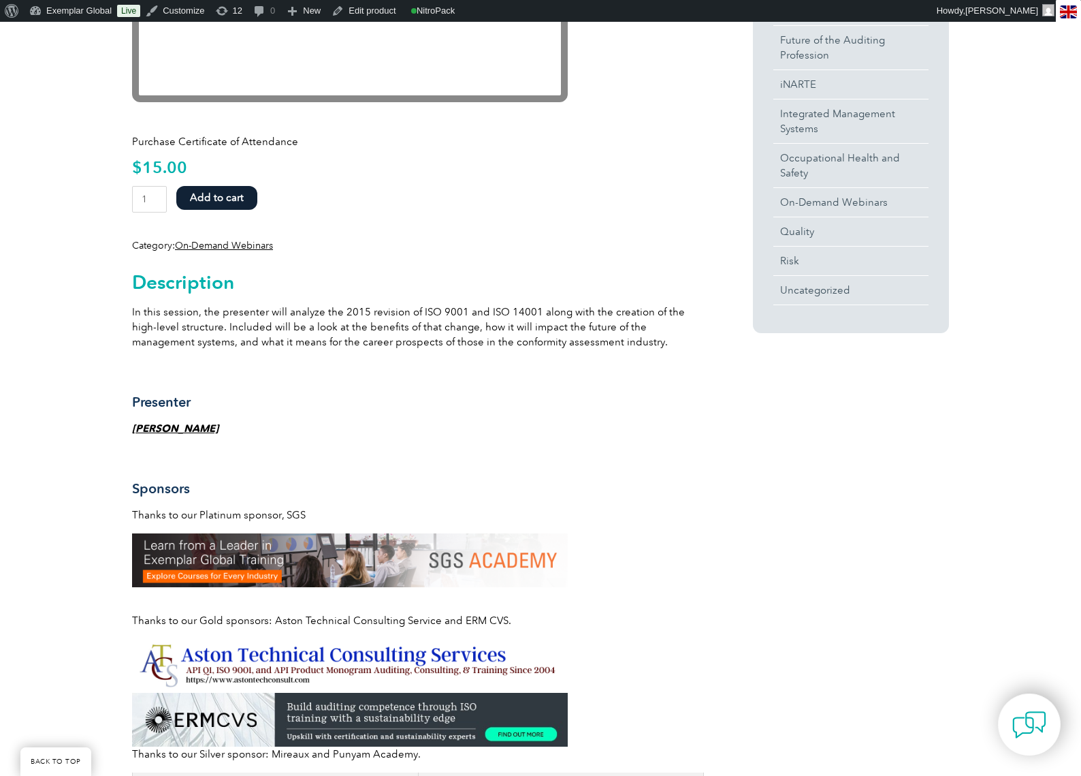
scroll to position [726, 0]
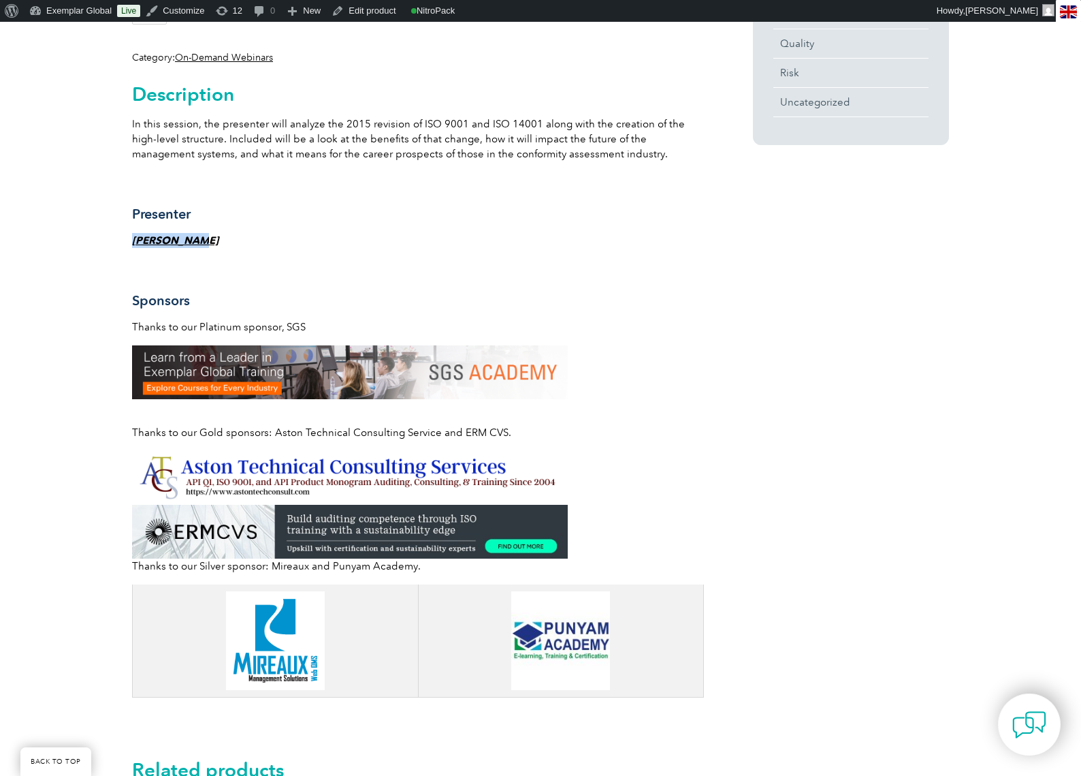
drag, startPoint x: 202, startPoint y: 238, endPoint x: 132, endPoint y: 238, distance: 69.5
click at [132, 238] on p "[PERSON_NAME]" at bounding box center [418, 240] width 572 height 15
copy strong "Chris Spire"
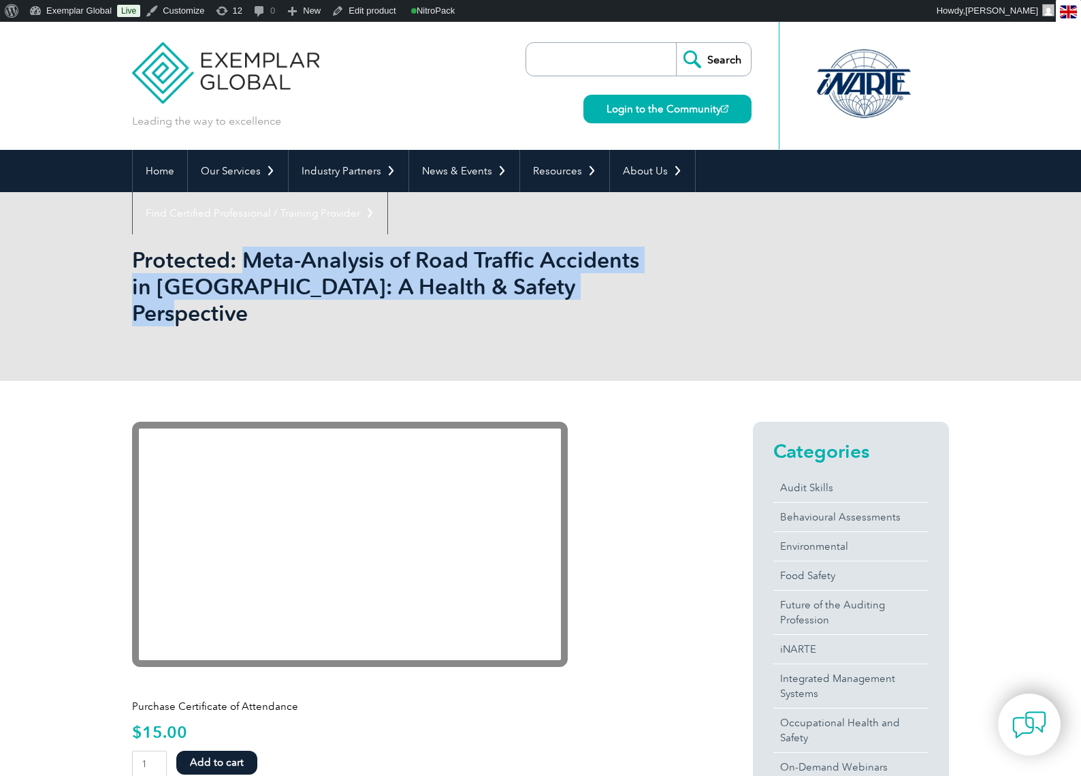
drag, startPoint x: 617, startPoint y: 293, endPoint x: 242, endPoint y: 256, distance: 377.0
click at [242, 256] on h1 "Protected: Meta-Analysis of Road Traffic Accidents in Bangladesh: A Health & Sa…" at bounding box center [393, 286] width 523 height 80
copy h1 "Meta-Analysis of Road Traffic Accidents in Bangladesh: A Health & Safety Perspe…"
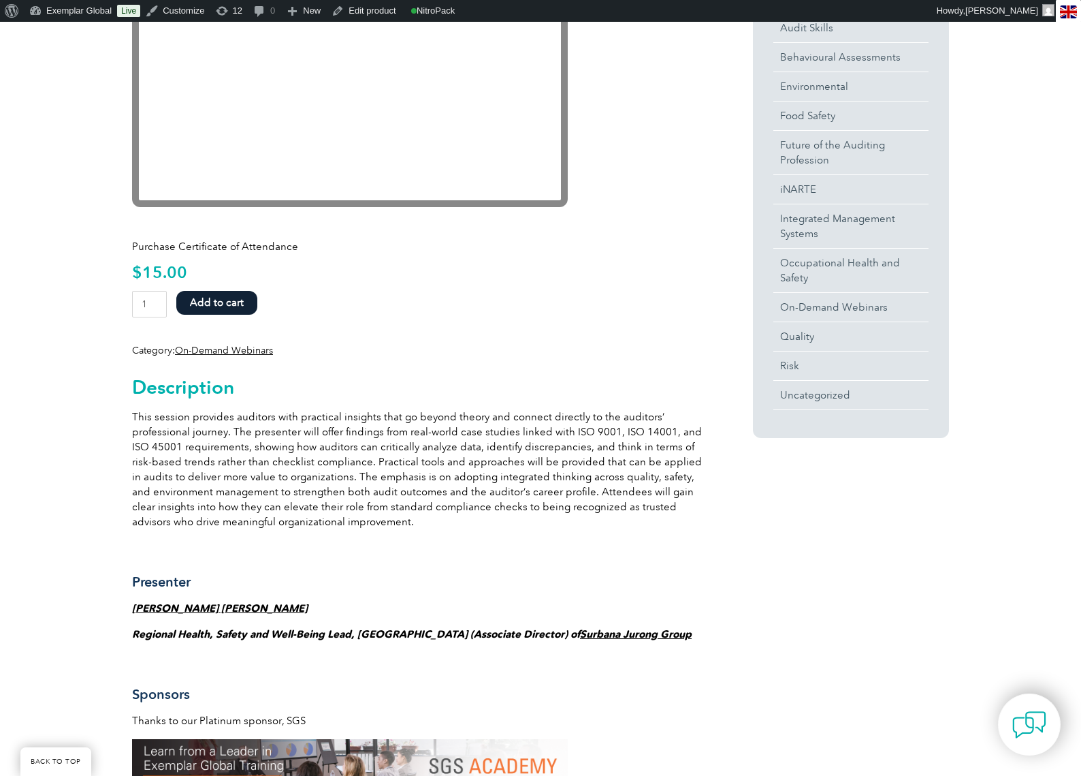
scroll to position [466, 0]
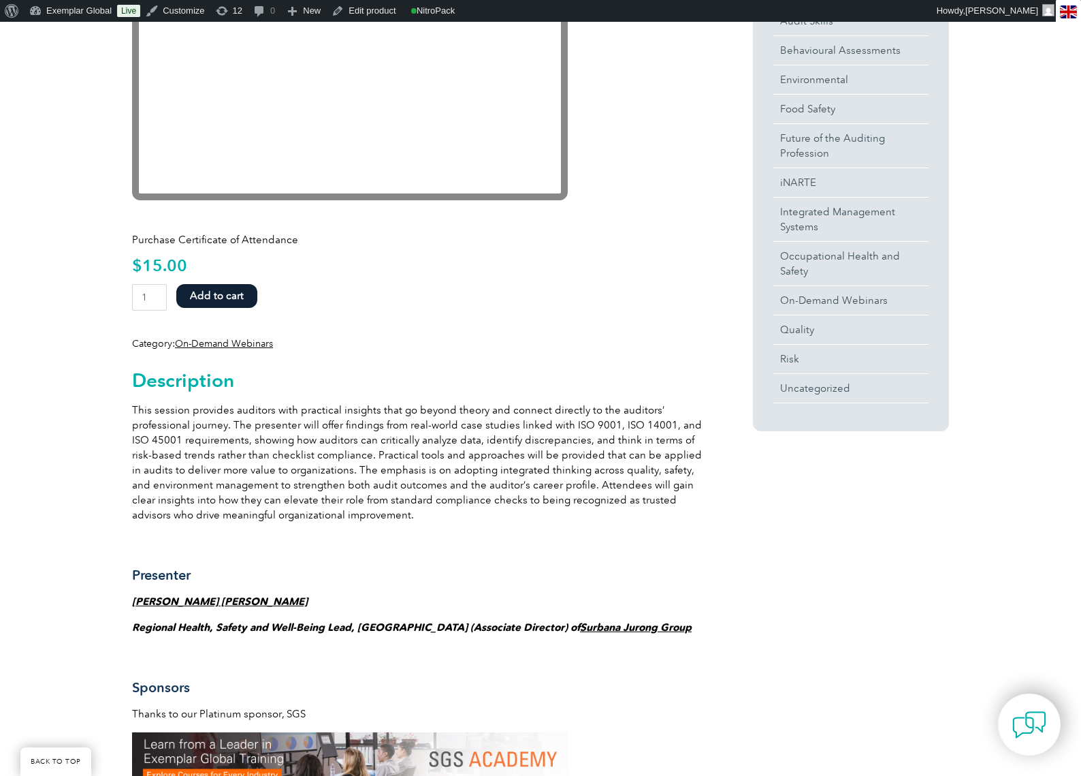
drag, startPoint x: 328, startPoint y: 573, endPoint x: 133, endPoint y: 573, distance: 194.1
click at [133, 594] on p "Dr. Syed Mahmood Shahidul Islam" at bounding box center [418, 601] width 572 height 15
copy strong "Dr. Syed Mahmood Shahidul Islam"
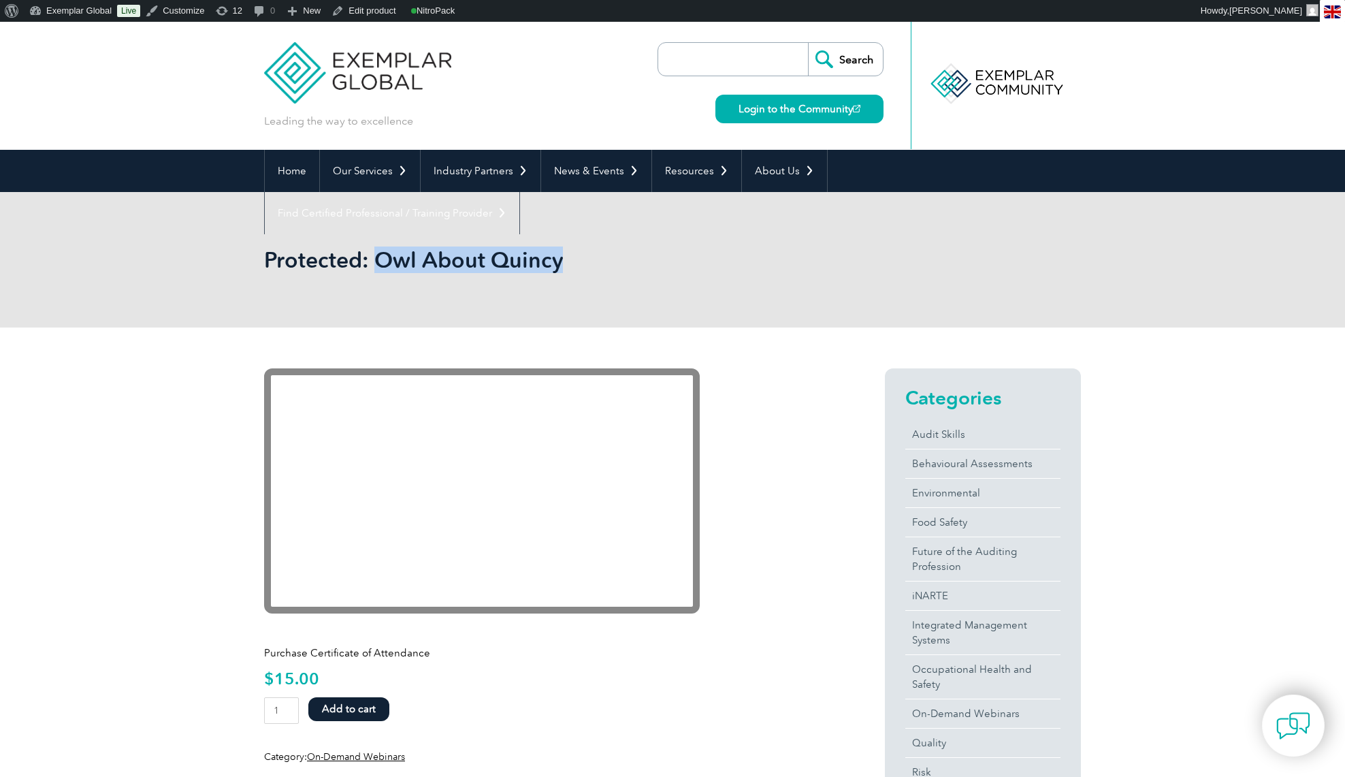
drag, startPoint x: 569, startPoint y: 267, endPoint x: 372, endPoint y: 260, distance: 196.2
click at [372, 260] on h1 "Protected: Owl About Quincy" at bounding box center [525, 259] width 523 height 27
copy h1 "Owl About Quincy"
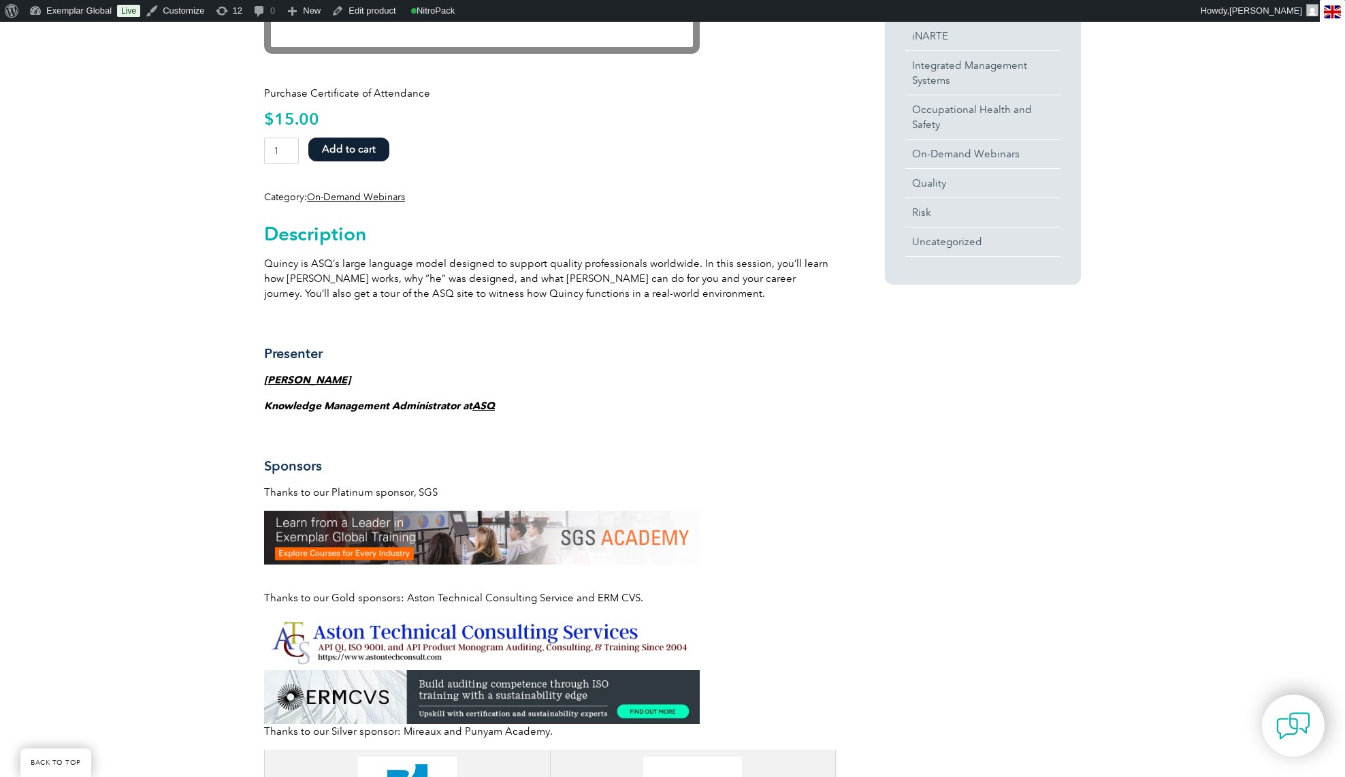
scroll to position [564, 0]
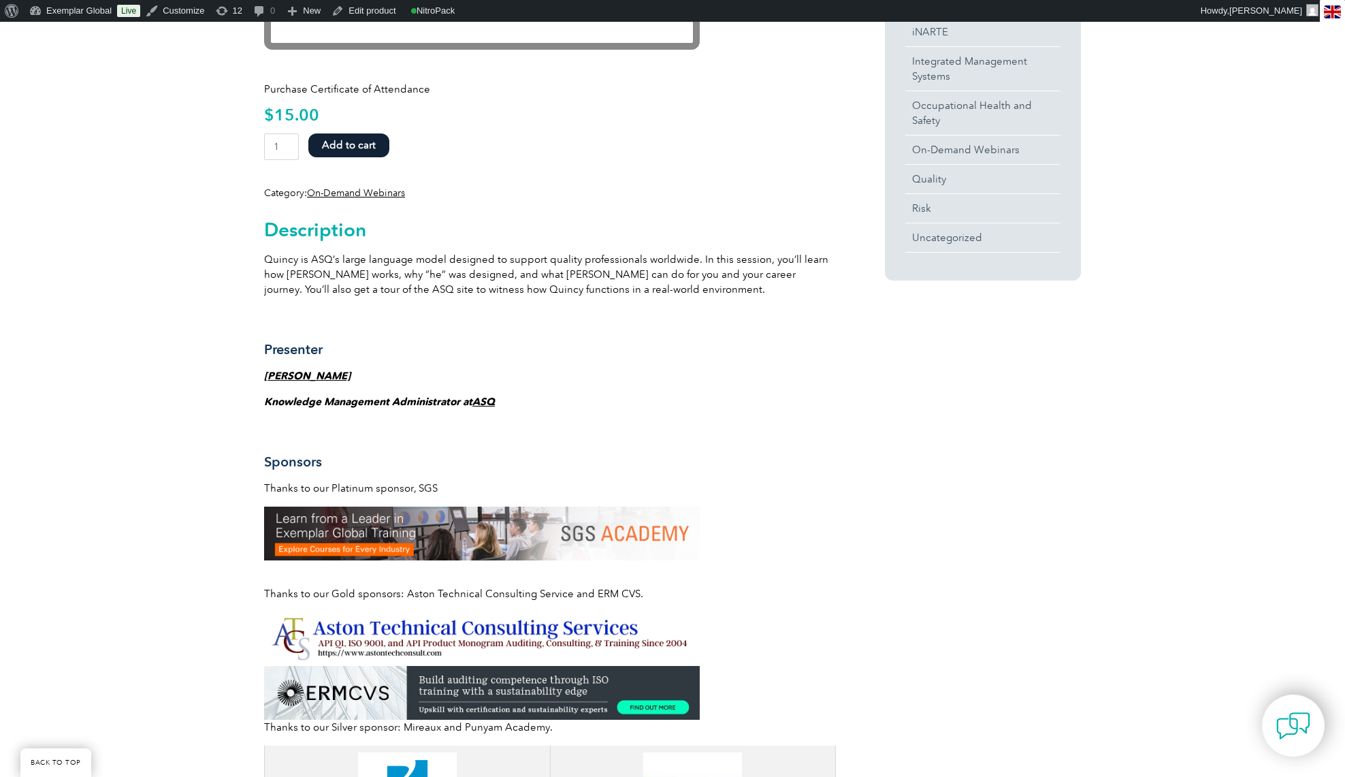
drag, startPoint x: 368, startPoint y: 378, endPoint x: 266, endPoint y: 378, distance: 101.5
click at [266, 378] on p "Gretchen Peterson" at bounding box center [550, 375] width 572 height 15
copy strong "Gretchen Peterson"
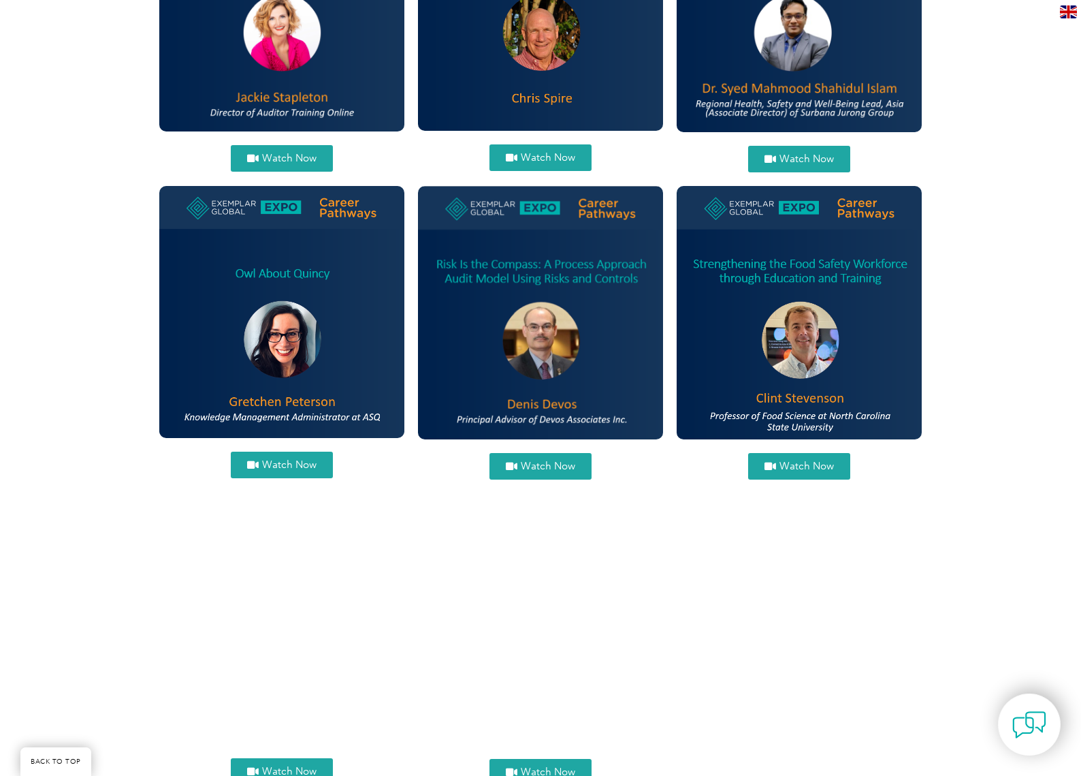
scroll to position [1301, 0]
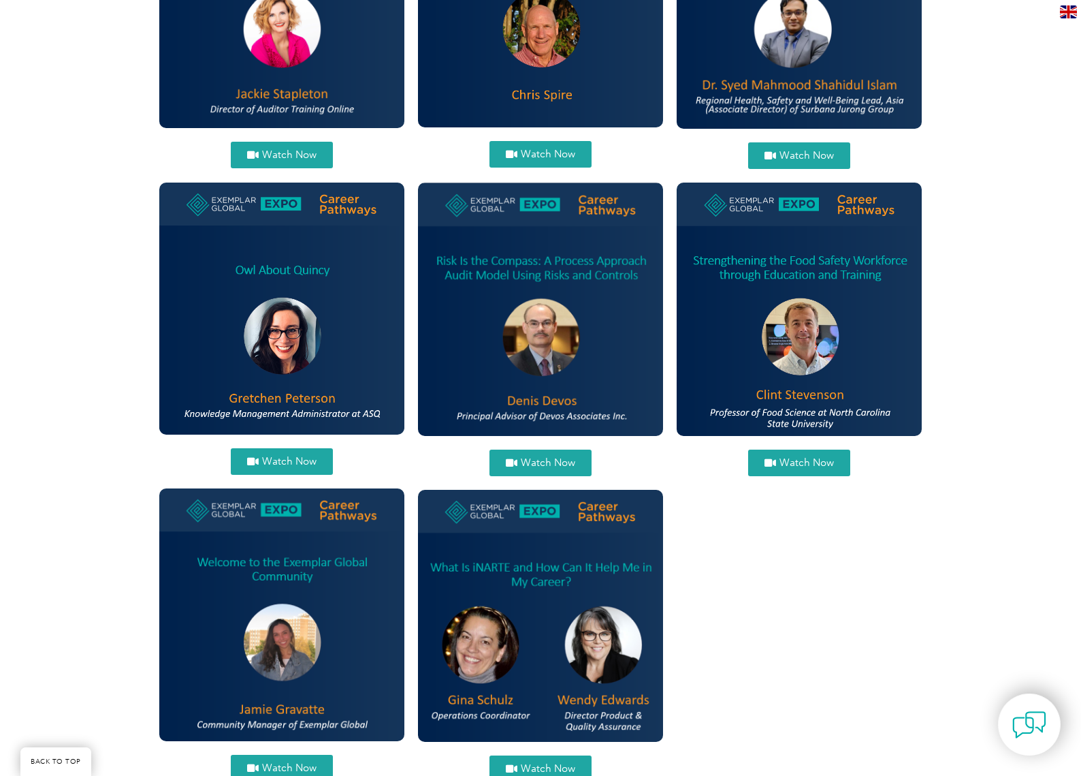
click at [552, 463] on span "Watch Now" at bounding box center [548, 463] width 54 height 10
click at [823, 466] on span "Watch Now" at bounding box center [807, 463] width 54 height 10
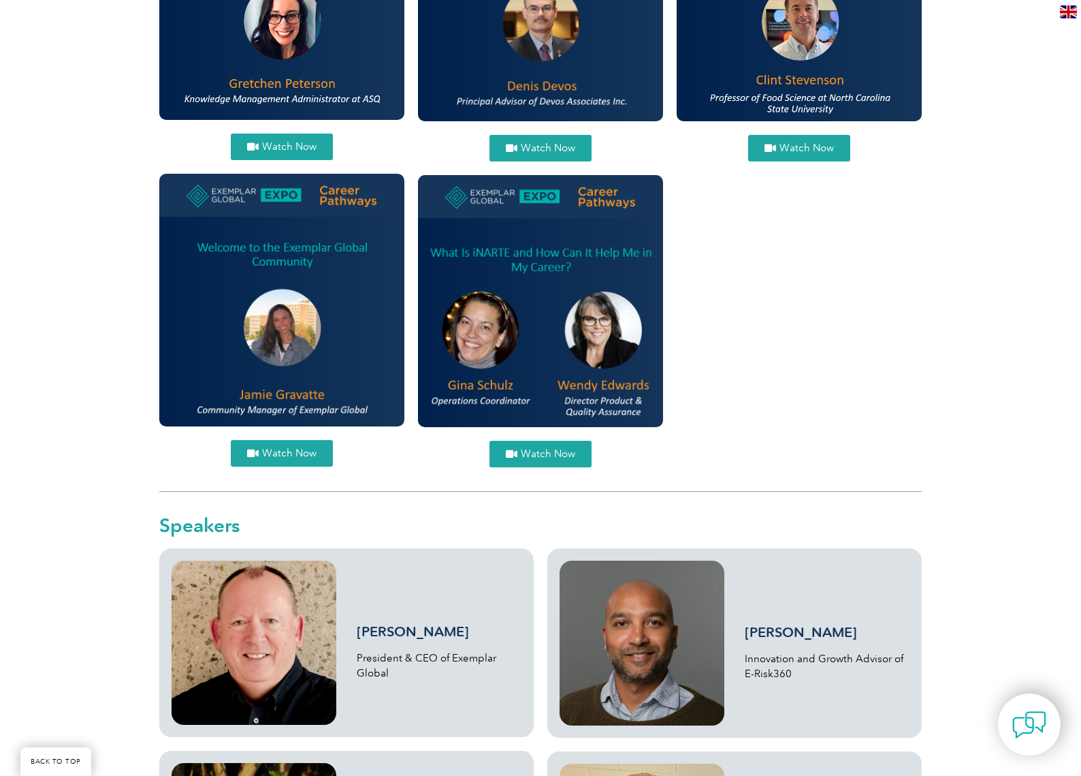
scroll to position [1636, 0]
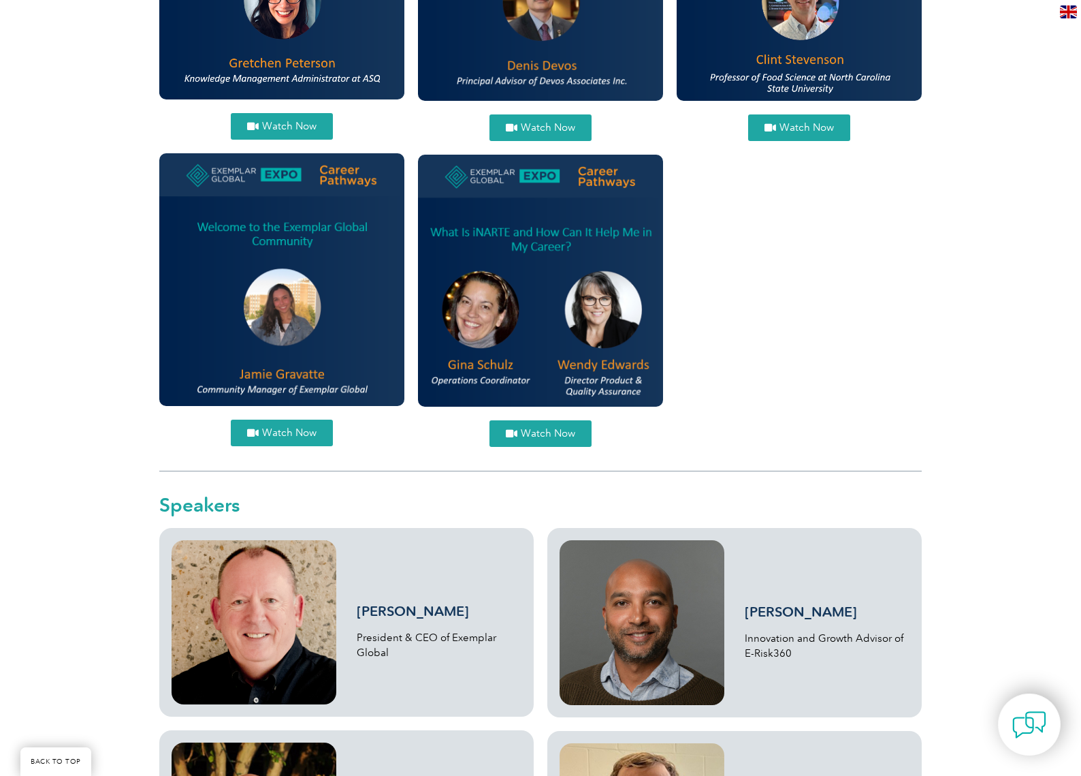
click at [266, 420] on link "Watch Now" at bounding box center [282, 432] width 102 height 27
click at [548, 434] on span "Watch Now" at bounding box center [548, 433] width 54 height 10
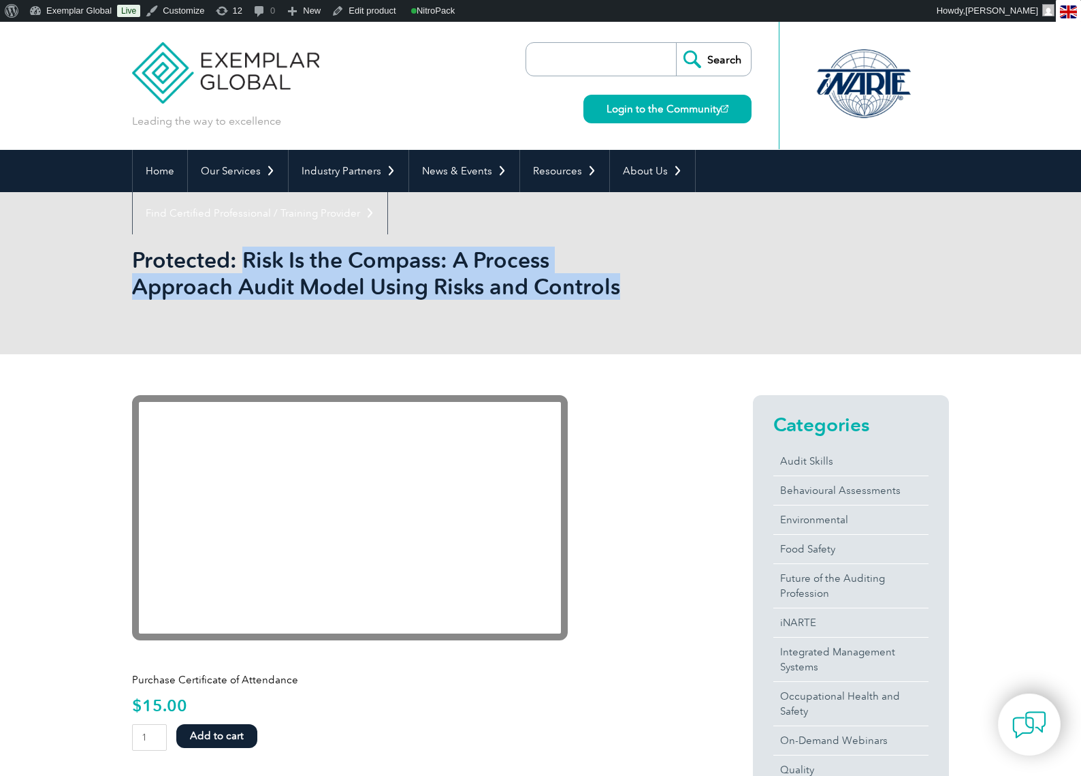
drag, startPoint x: 556, startPoint y: 298, endPoint x: 245, endPoint y: 265, distance: 312.2
click at [245, 265] on h1 "Protected: Risk Is the Compass: A Process Approach Audit Model Using Risks and …" at bounding box center [393, 272] width 523 height 53
copy h1 "Risk Is the Compass: A Process Approach Audit Model Using Risks and Controls"
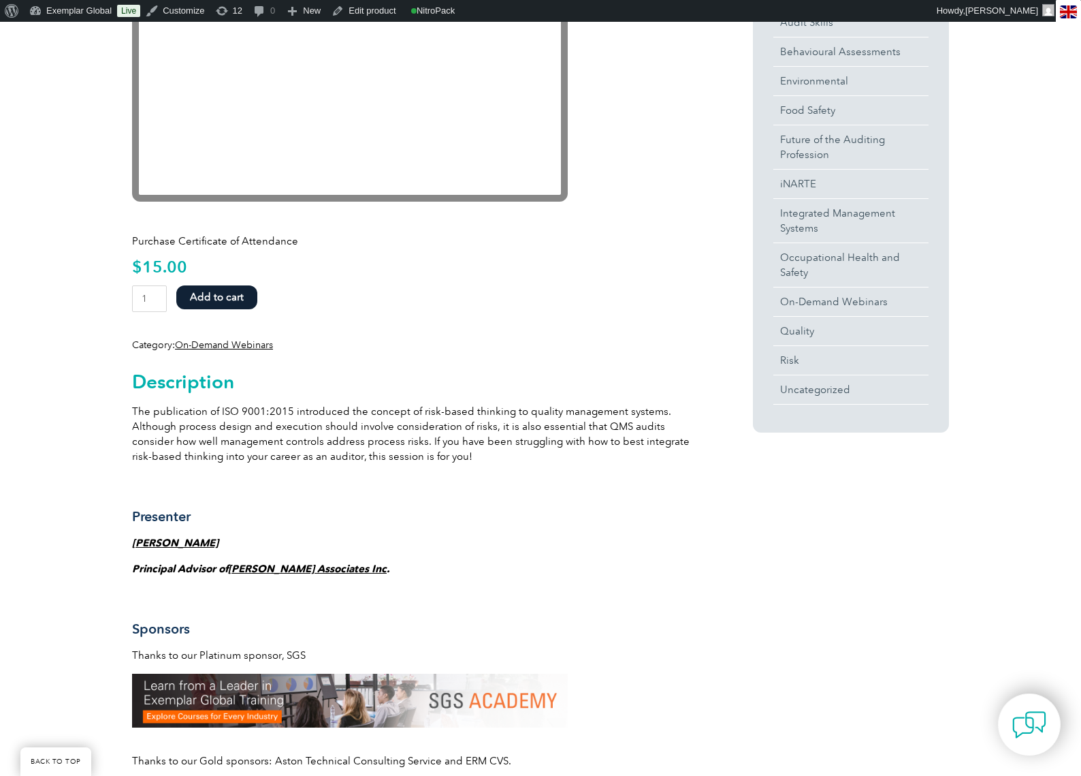
scroll to position [442, 0]
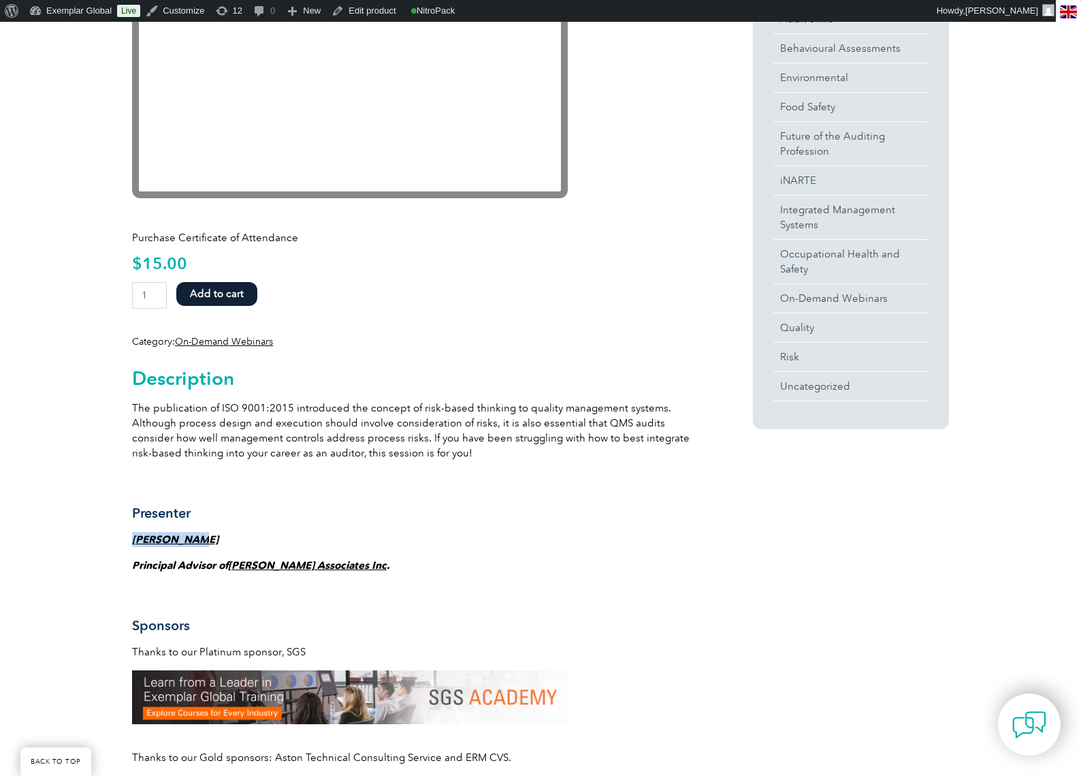
drag, startPoint x: 222, startPoint y: 535, endPoint x: 132, endPoint y: 539, distance: 90.0
click at [132, 539] on p "[PERSON_NAME]" at bounding box center [418, 539] width 572 height 15
copy strong "[PERSON_NAME]"
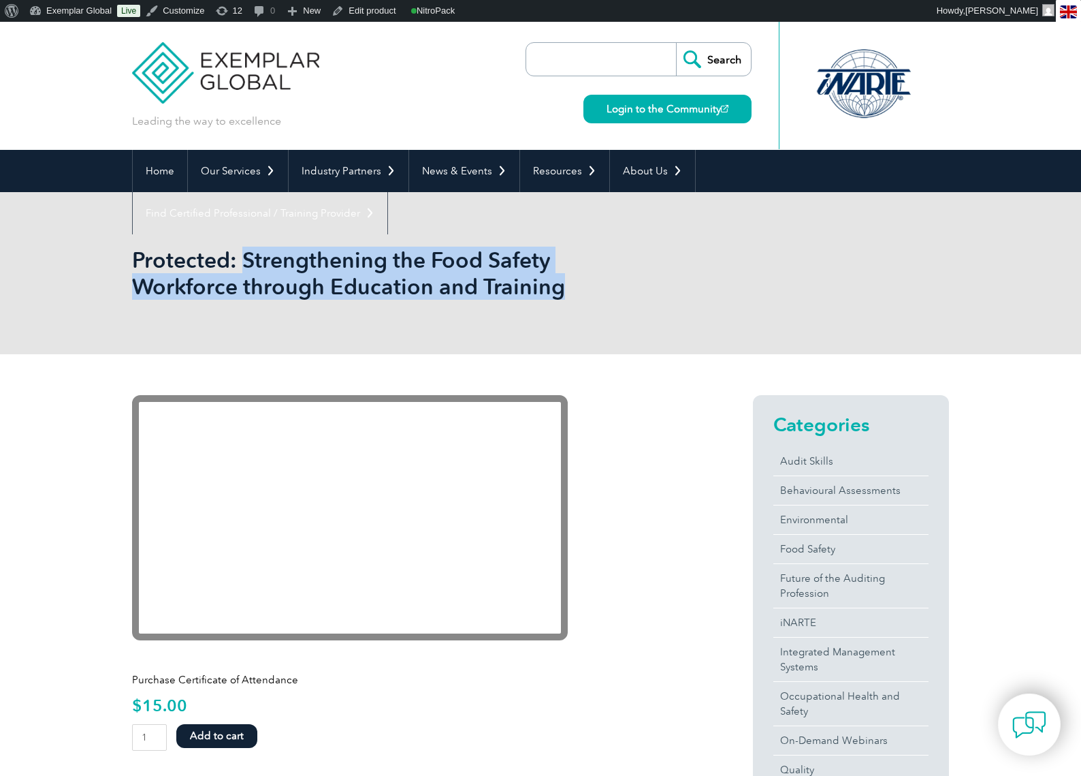
drag, startPoint x: 572, startPoint y: 289, endPoint x: 246, endPoint y: 261, distance: 327.3
click at [246, 261] on h1 "Protected: Strengthening the Food Safety Workforce through Education and Traini…" at bounding box center [393, 272] width 523 height 53
copy h1 "Strengthening the Food Safety Workforce through Education and Training"
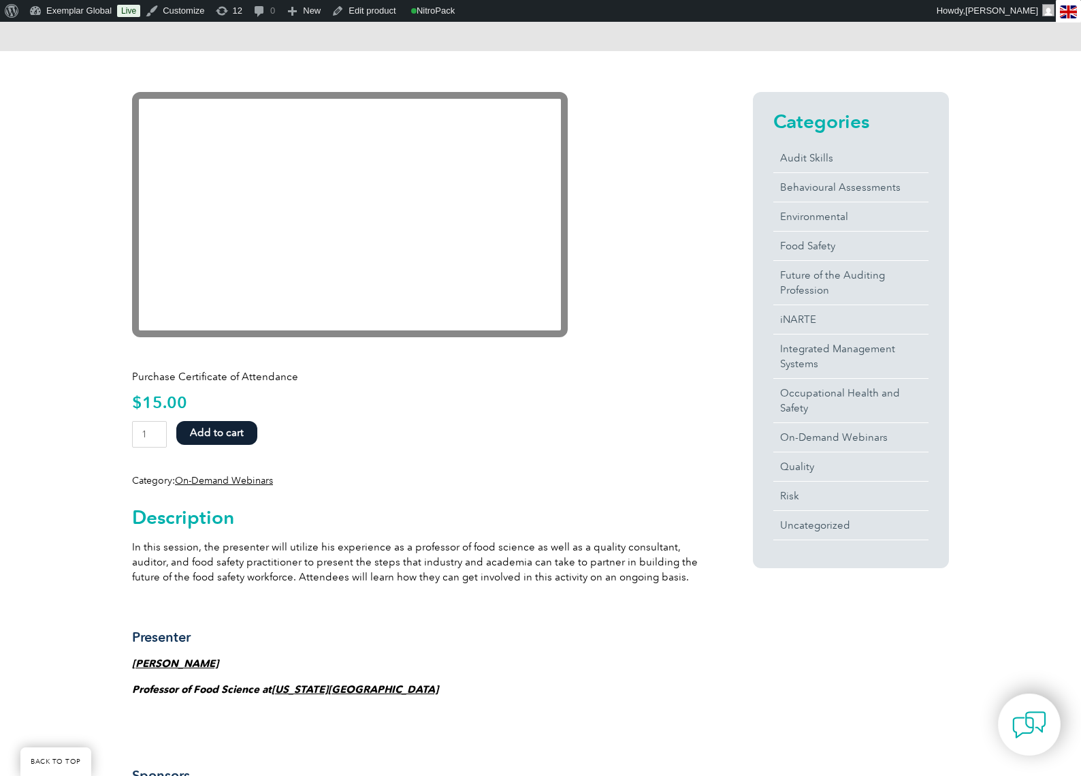
scroll to position [304, 0]
drag, startPoint x: 223, startPoint y: 664, endPoint x: 135, endPoint y: 664, distance: 88.5
click at [135, 664] on p "Clint Stevenson" at bounding box center [418, 662] width 572 height 15
copy strong "Clint Stevenson"
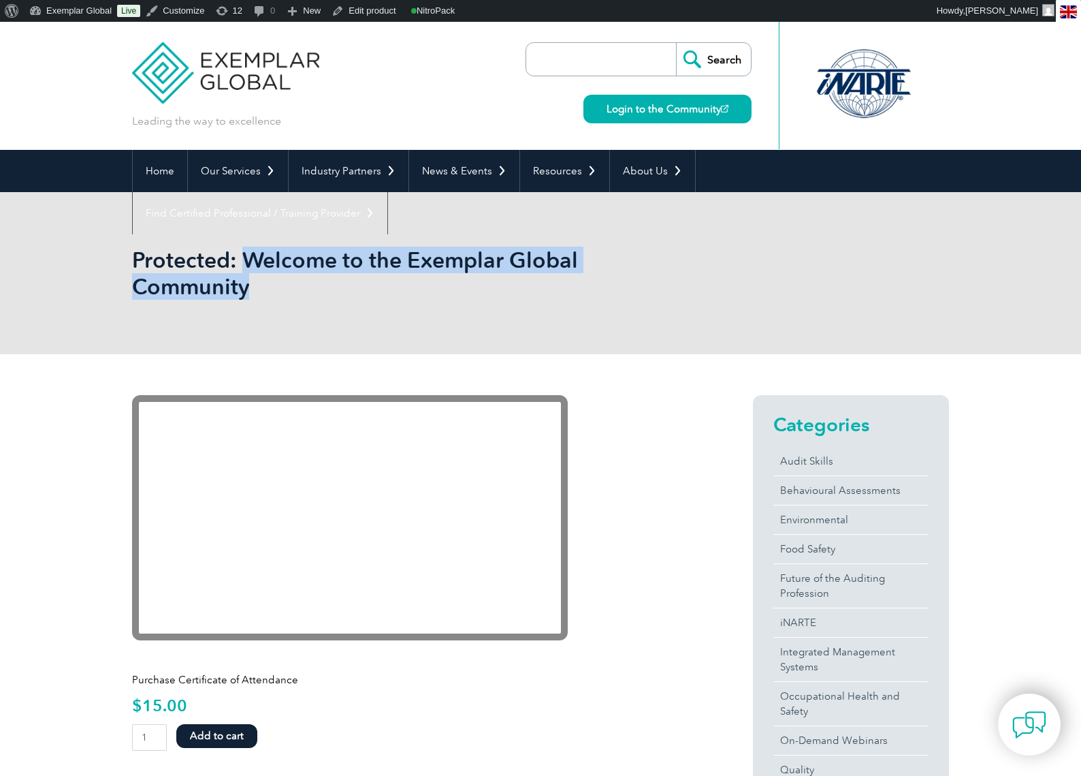
drag, startPoint x: 269, startPoint y: 293, endPoint x: 244, endPoint y: 262, distance: 39.8
click at [244, 262] on h1 "Protected: Welcome to the Exemplar Global Community" at bounding box center [393, 272] width 523 height 53
copy h1 "Welcome to the Exemplar Global Community"
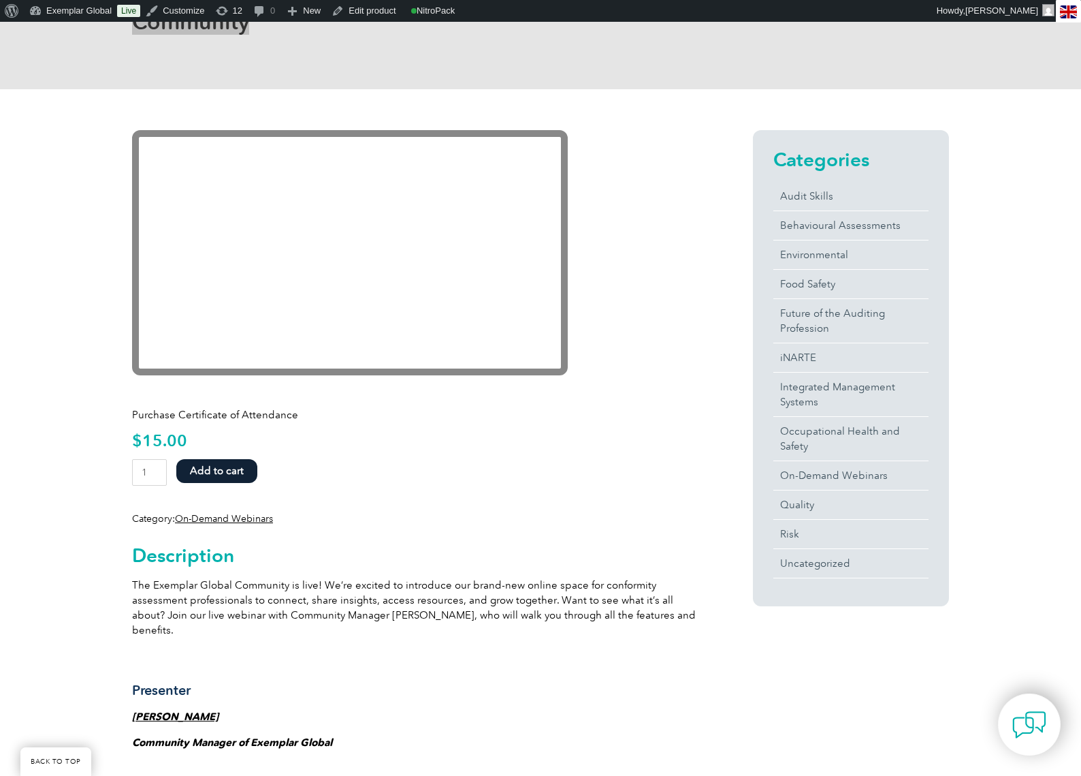
scroll to position [291, 0]
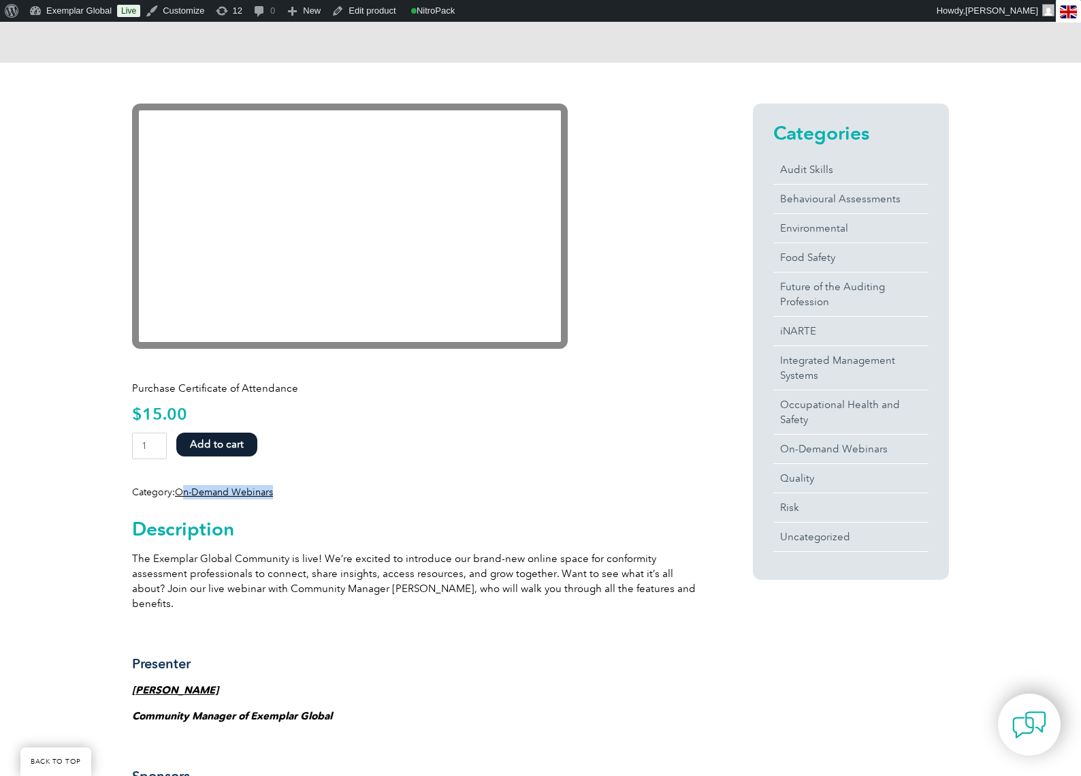
drag, startPoint x: 297, startPoint y: 493, endPoint x: 183, endPoint y: 489, distance: 113.8
click at [183, 489] on div "Category: On-Demand Webinars" at bounding box center [418, 492] width 572 height 14
click at [229, 682] on p "[PERSON_NAME]" at bounding box center [418, 689] width 572 height 15
drag, startPoint x: 219, startPoint y: 675, endPoint x: 134, endPoint y: 678, distance: 85.2
click at [134, 682] on p "[PERSON_NAME]" at bounding box center [418, 689] width 572 height 15
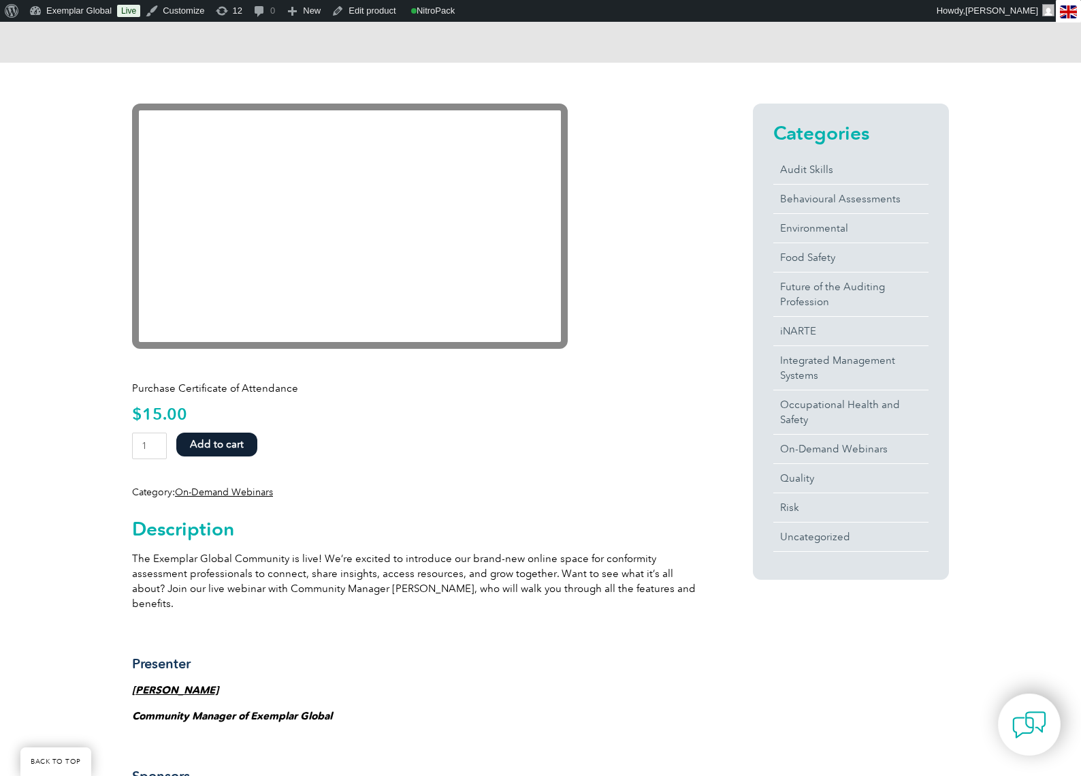
copy strong "[PERSON_NAME]"
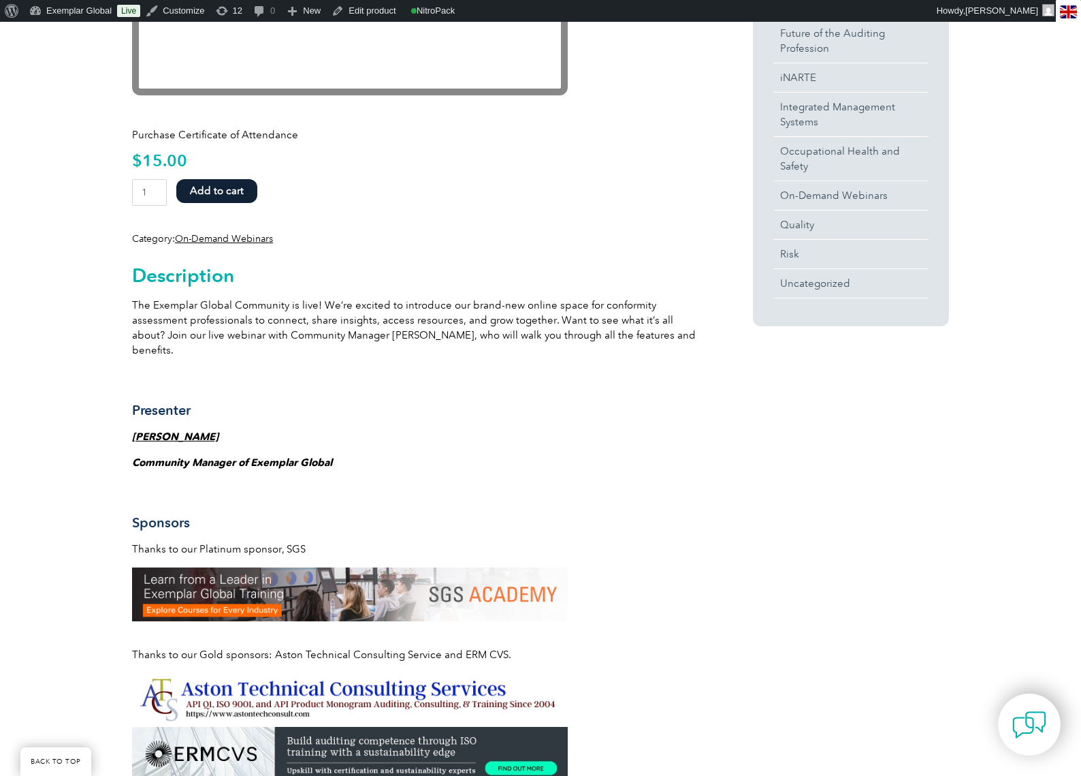
scroll to position [572, 0]
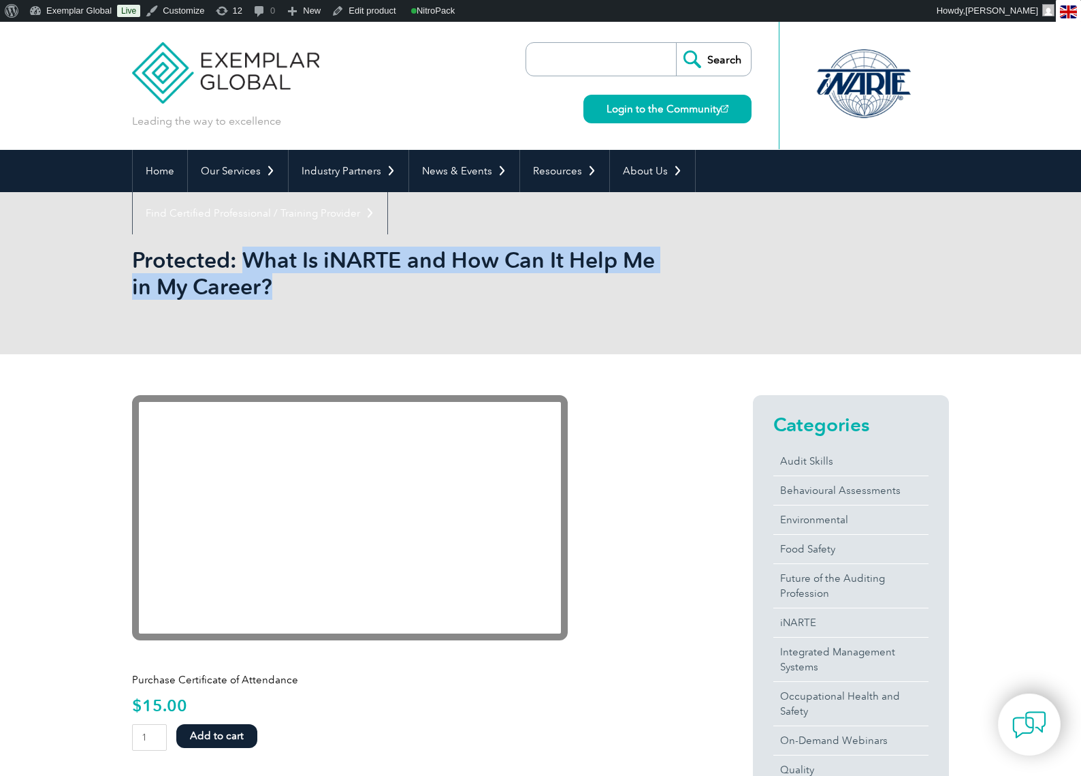
drag, startPoint x: 296, startPoint y: 293, endPoint x: 250, endPoint y: 266, distance: 54.1
click at [250, 266] on h1 "Protected: What Is iNARTE and How Can It Help Me in My Career?" at bounding box center [393, 272] width 523 height 53
copy h1 "What Is iNARTE and How Can It Help Me in My Career?"
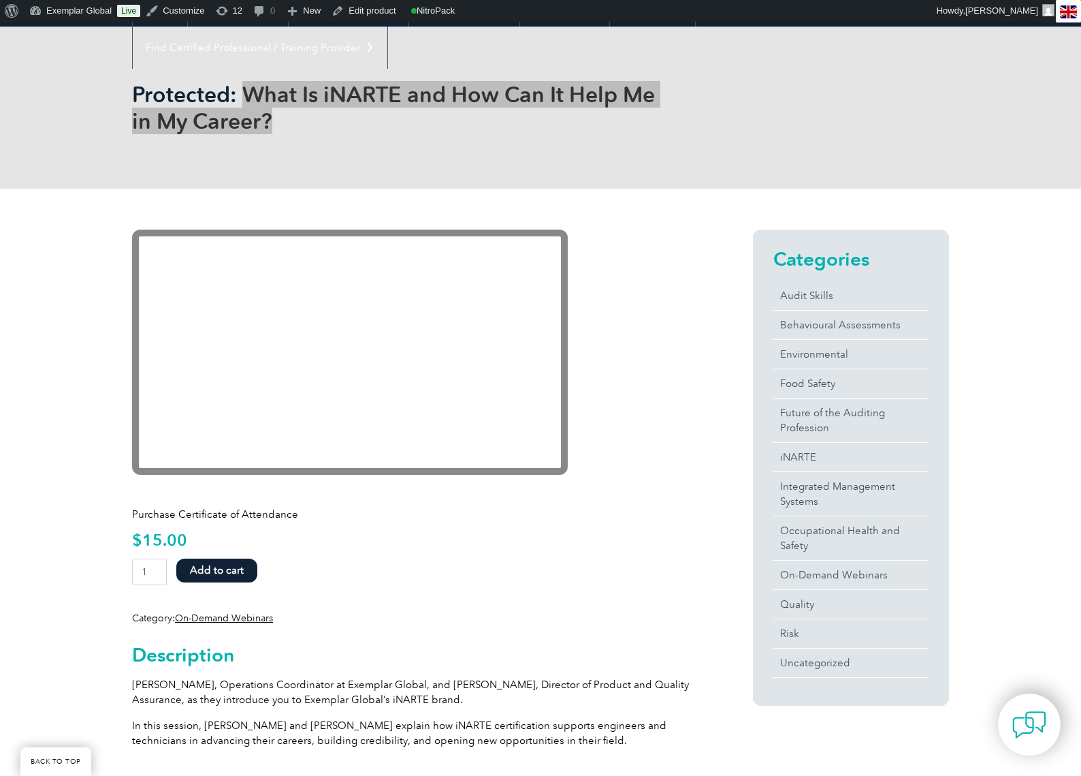
scroll to position [276, 0]
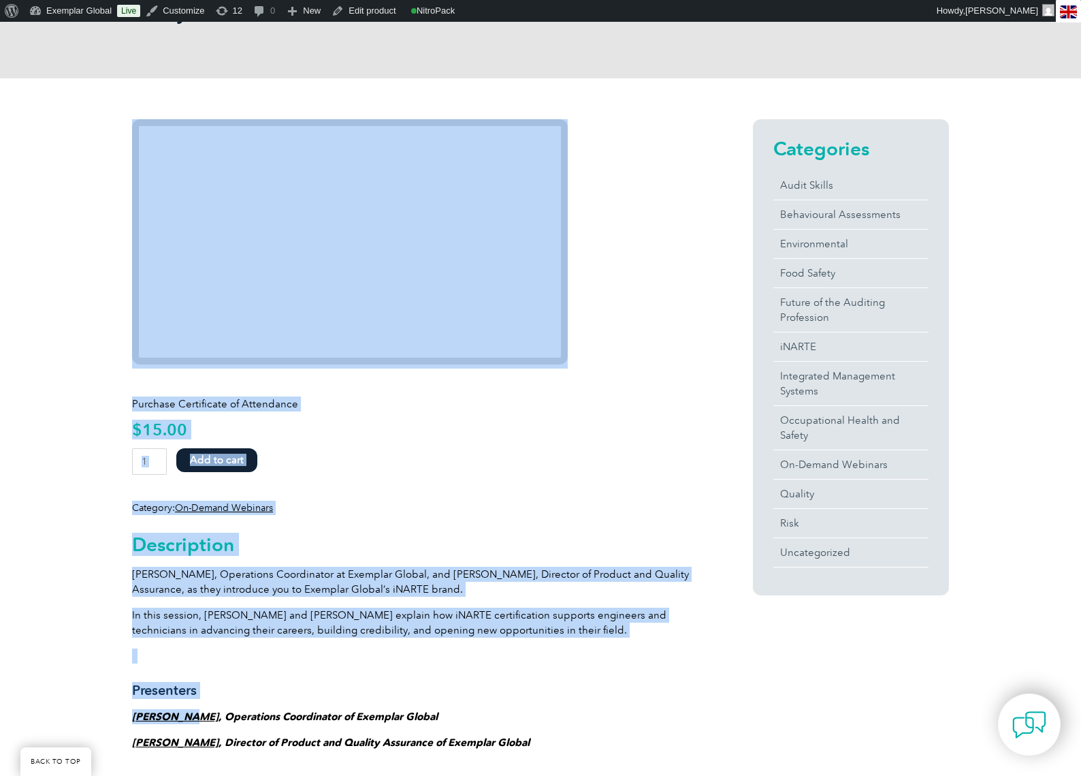
drag, startPoint x: 126, startPoint y: 718, endPoint x: 185, endPoint y: 712, distance: 59.0
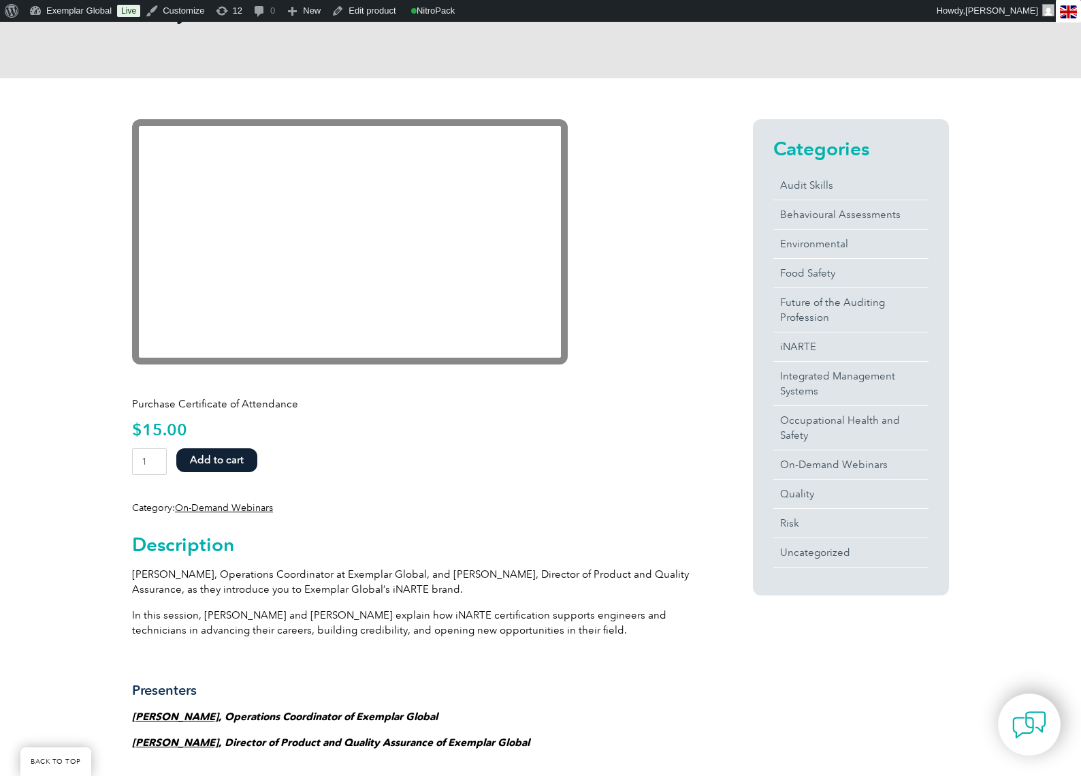
drag, startPoint x: 195, startPoint y: 715, endPoint x: 133, endPoint y: 712, distance: 61.3
click at [133, 712] on em "[PERSON_NAME] , Operations Coordinator of Exemplar Global" at bounding box center [285, 716] width 306 height 12
copy em "[PERSON_NAME] ,"
drag, startPoint x: 214, startPoint y: 741, endPoint x: 133, endPoint y: 744, distance: 81.8
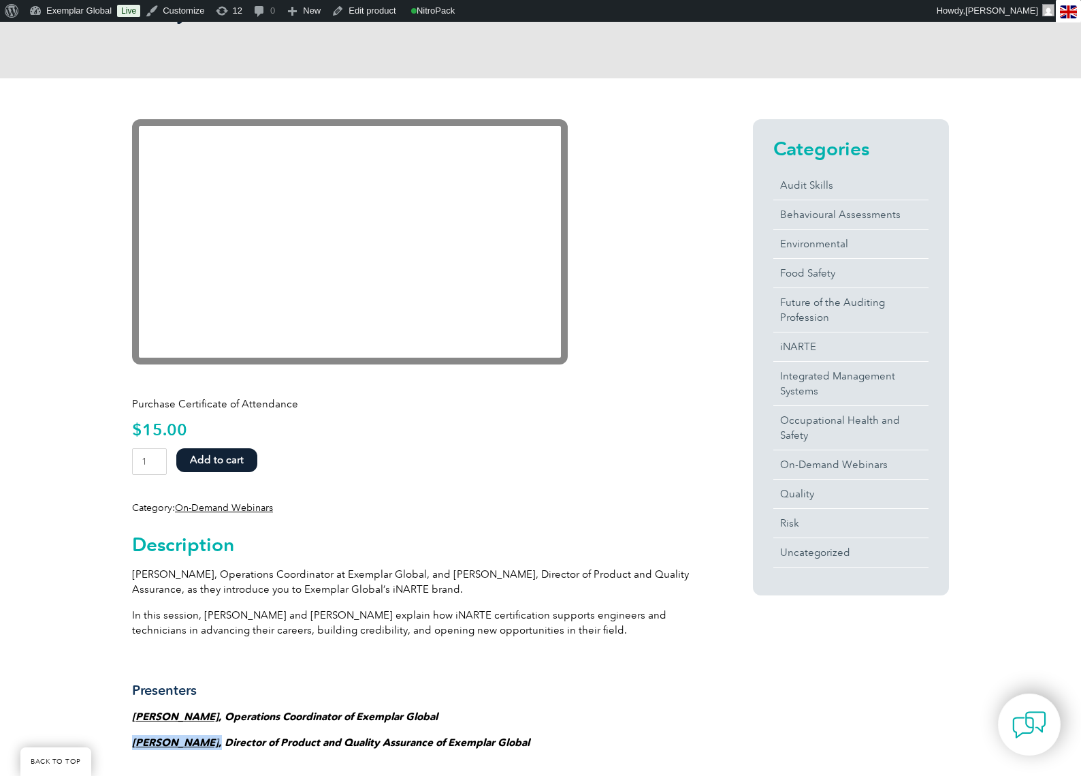
click at [133, 744] on em "[PERSON_NAME] , Director of Product and Quality Assurance of Exemplar Global" at bounding box center [331, 742] width 398 height 12
copy em "[PERSON_NAME] ,"
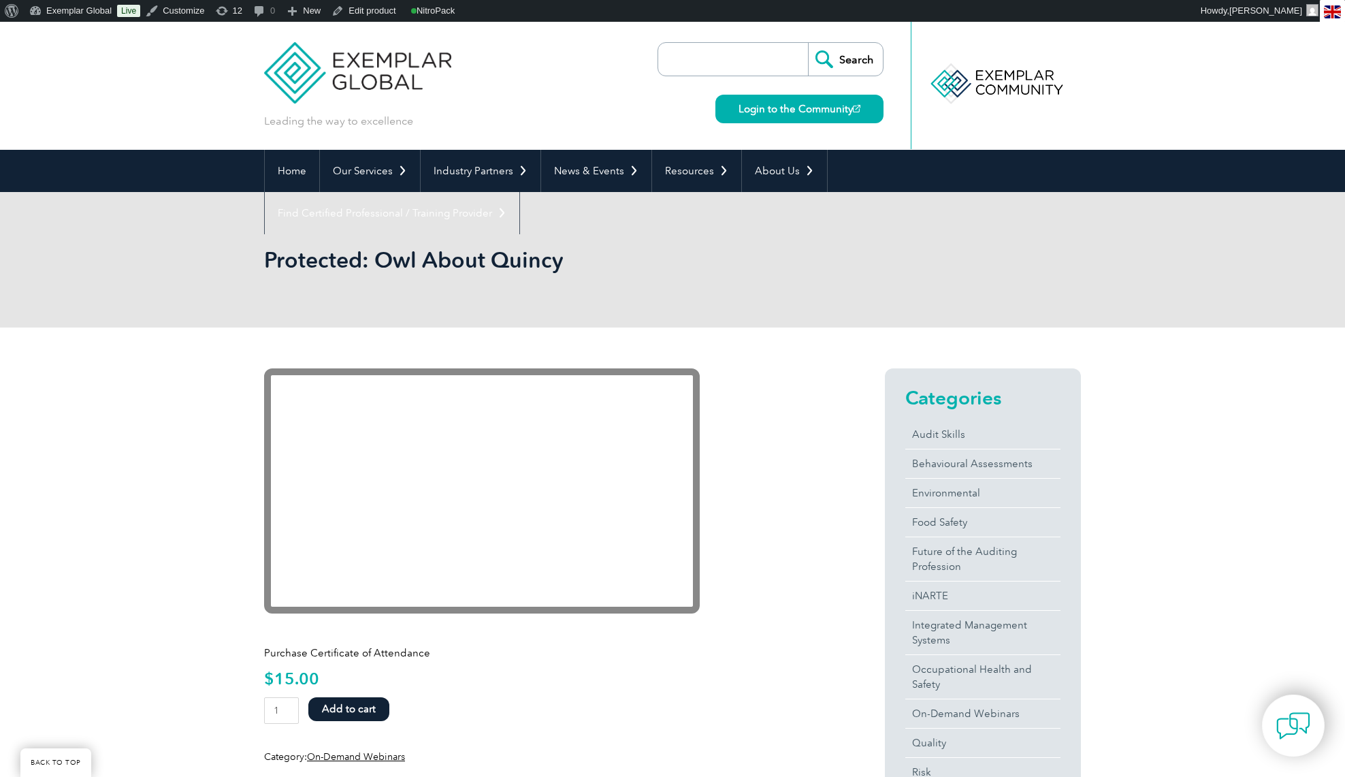
scroll to position [564, 0]
